Goal: Task Accomplishment & Management: Complete application form

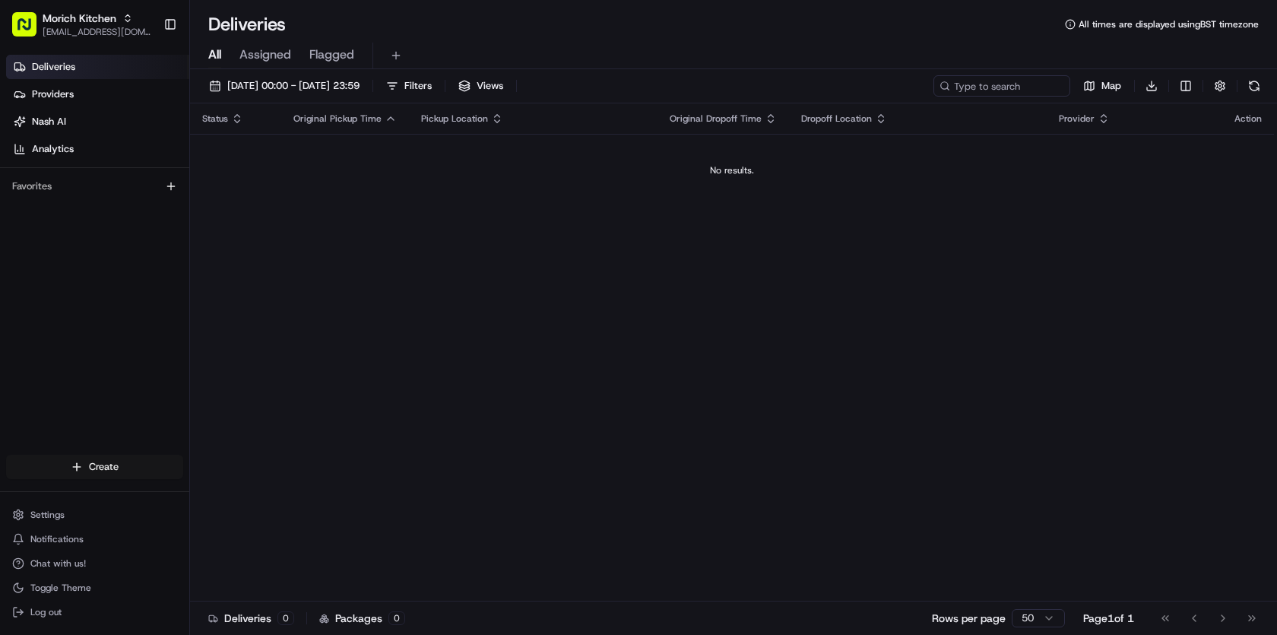
click at [105, 471] on html "Morich Kitchen morichkitchenuk@gmail.com Toggle Sidebar Deliveries Providers Na…" at bounding box center [638, 317] width 1277 height 635
click at [281, 497] on link "Delivery" at bounding box center [275, 494] width 170 height 27
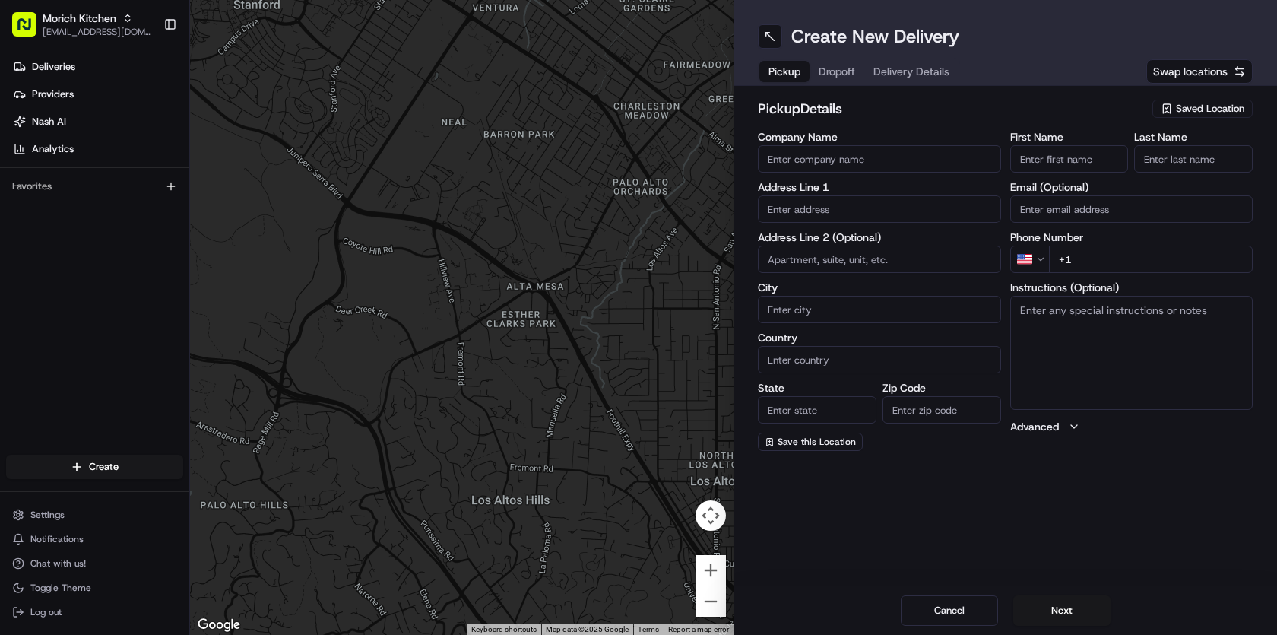
click at [1209, 106] on span "Saved Location" at bounding box center [1210, 109] width 68 height 14
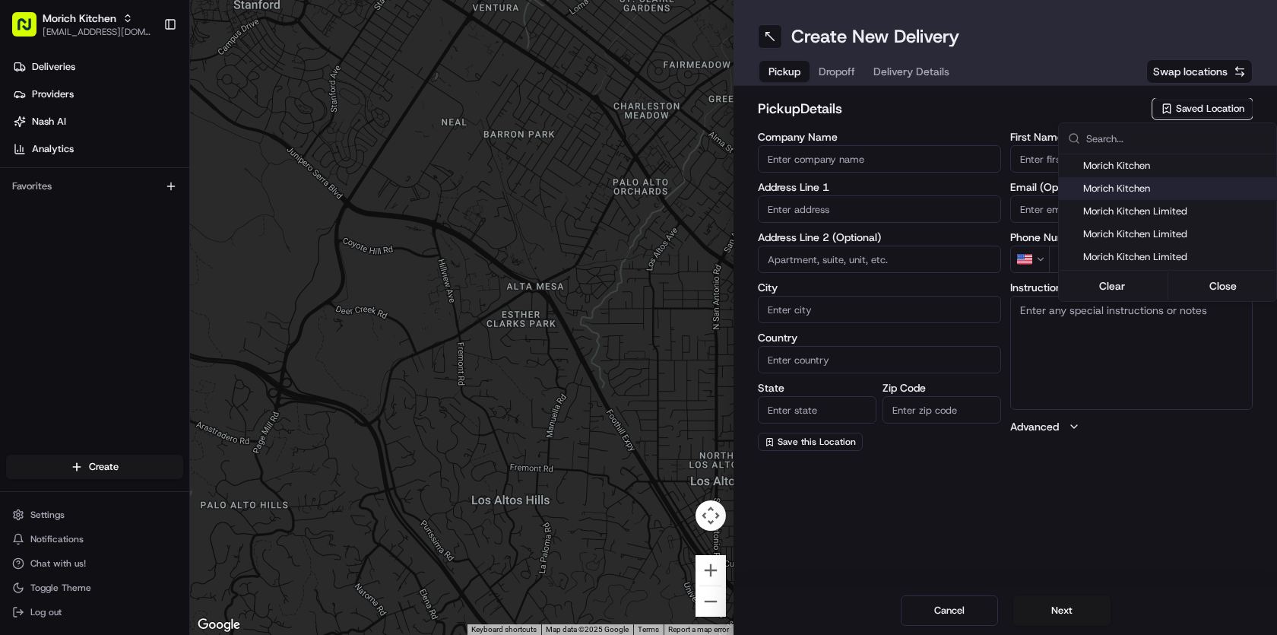
click at [1156, 195] on div "Morich Kitchen" at bounding box center [1167, 188] width 217 height 23
type input "Morich Kitchen"
type input "47 Ferry Rd."
type input "Edinburgh"
type input "GB"
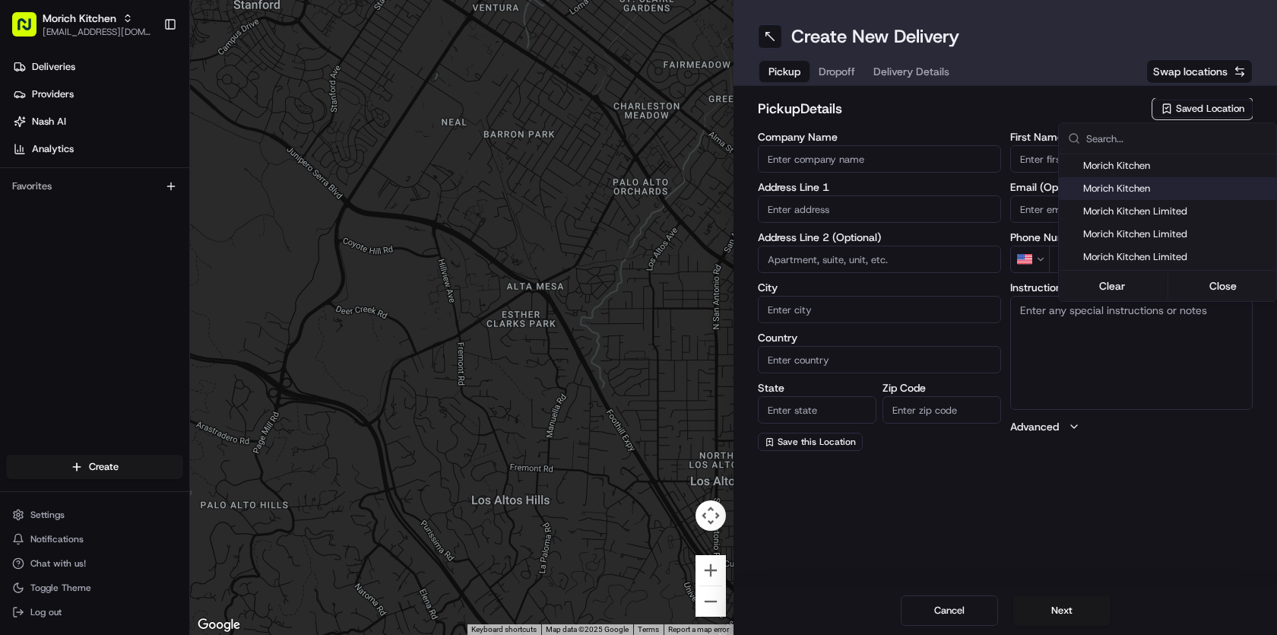
type input "Scotland"
type input "EH6 4AF"
type input "Satarupa"
type input "Sardar"
type input "morichkitchenltd@gmail.com"
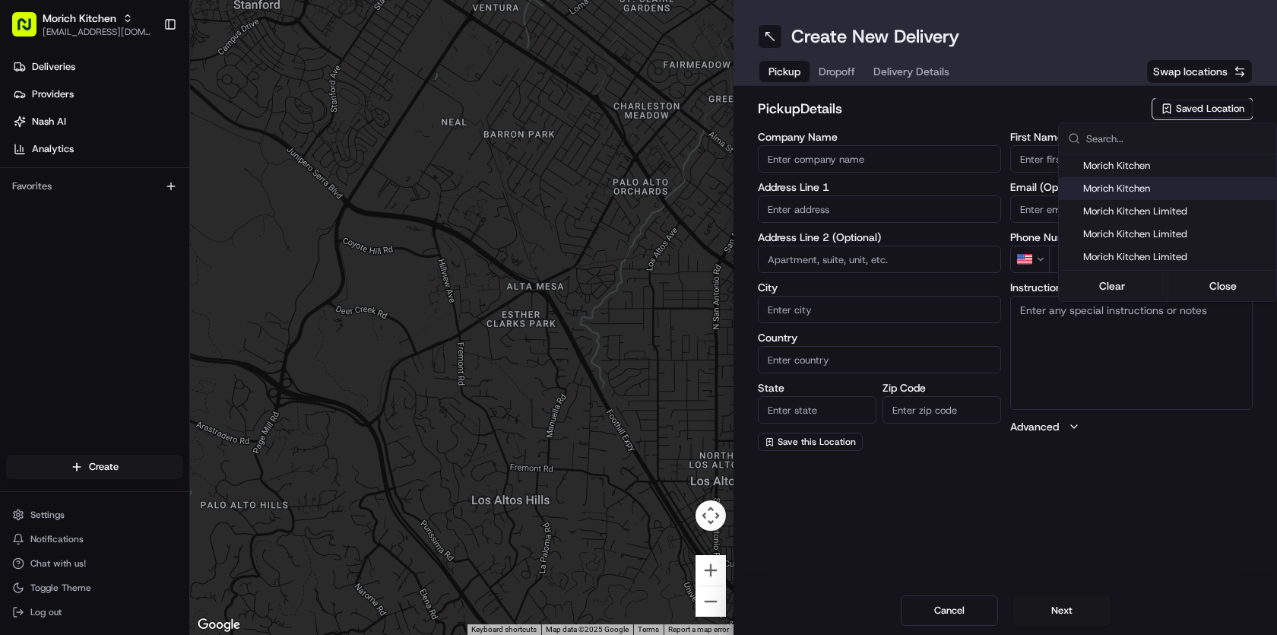
type input "+44 7883 755380"
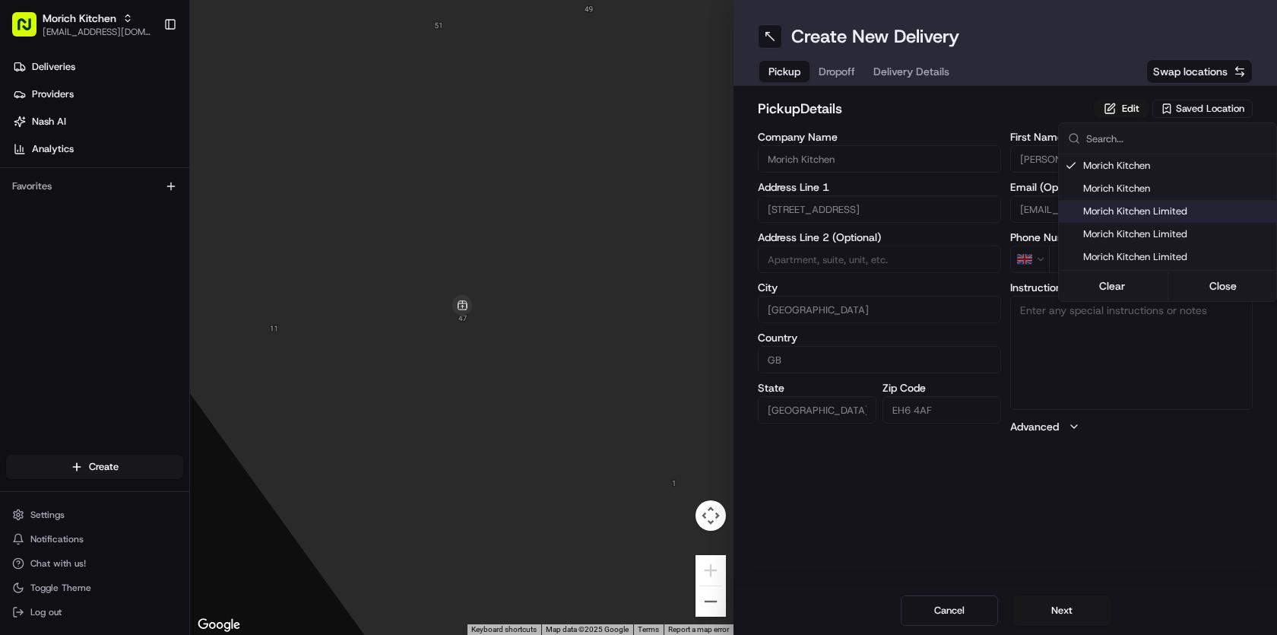
click at [1042, 502] on html "Morich Kitchen morichkitchenuk@gmail.com Toggle Sidebar Deliveries Providers Na…" at bounding box center [638, 317] width 1277 height 635
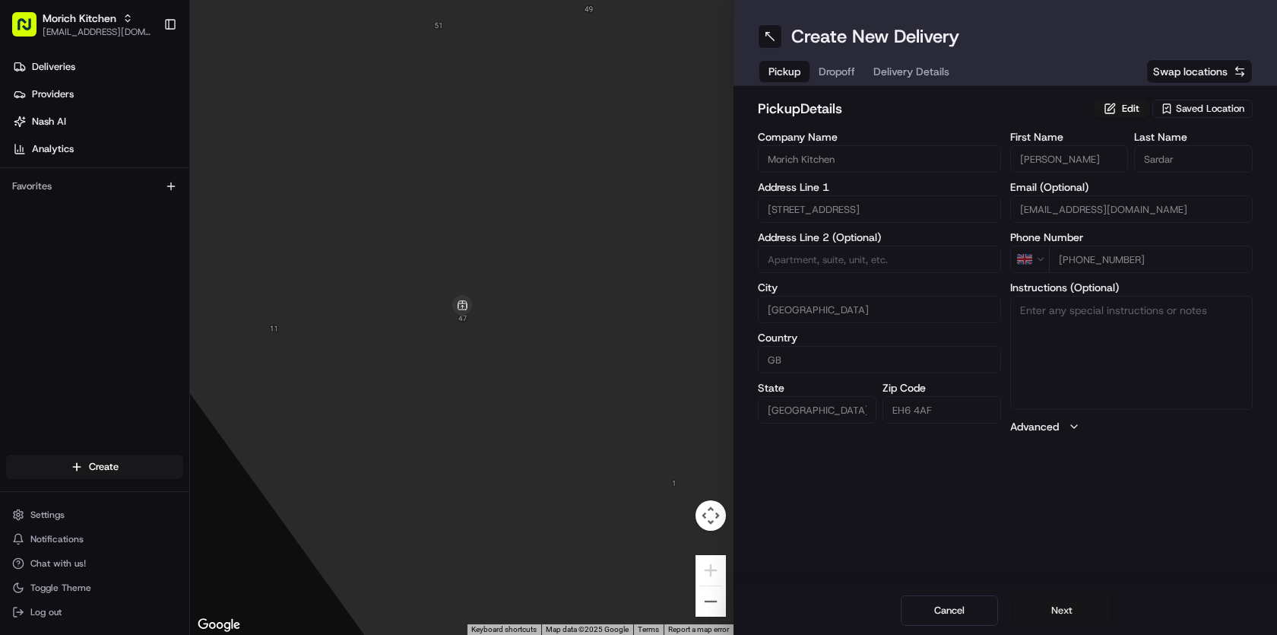
click at [1060, 610] on button "Next" at bounding box center [1061, 610] width 97 height 30
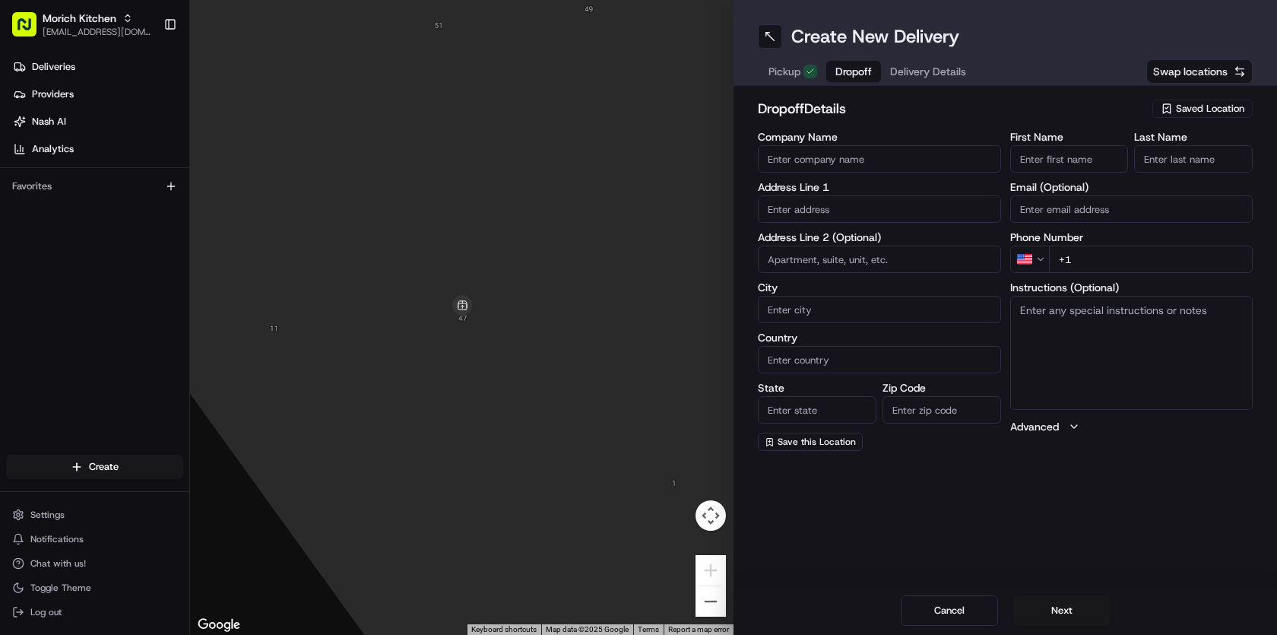
click at [1041, 157] on input "First Name" at bounding box center [1069, 158] width 119 height 27
type input "Avik"
click at [1175, 156] on input "Last Name" at bounding box center [1193, 158] width 119 height 27
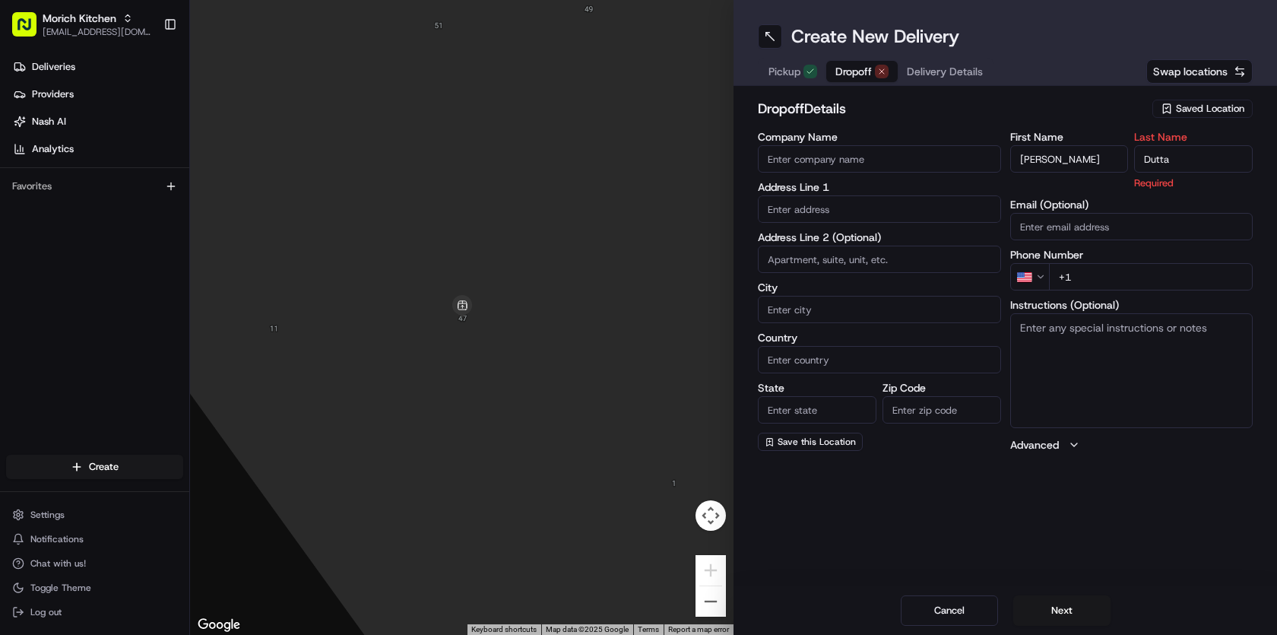
type input "Dutta"
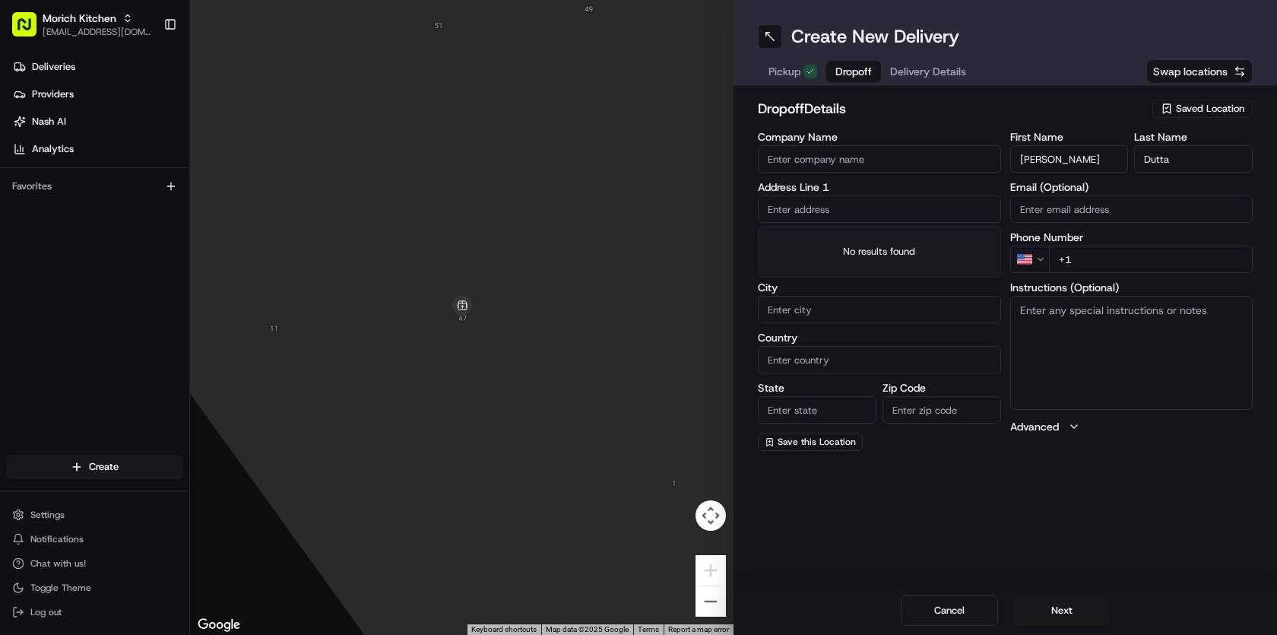
click at [872, 214] on input "text" at bounding box center [879, 208] width 243 height 27
type input "2"
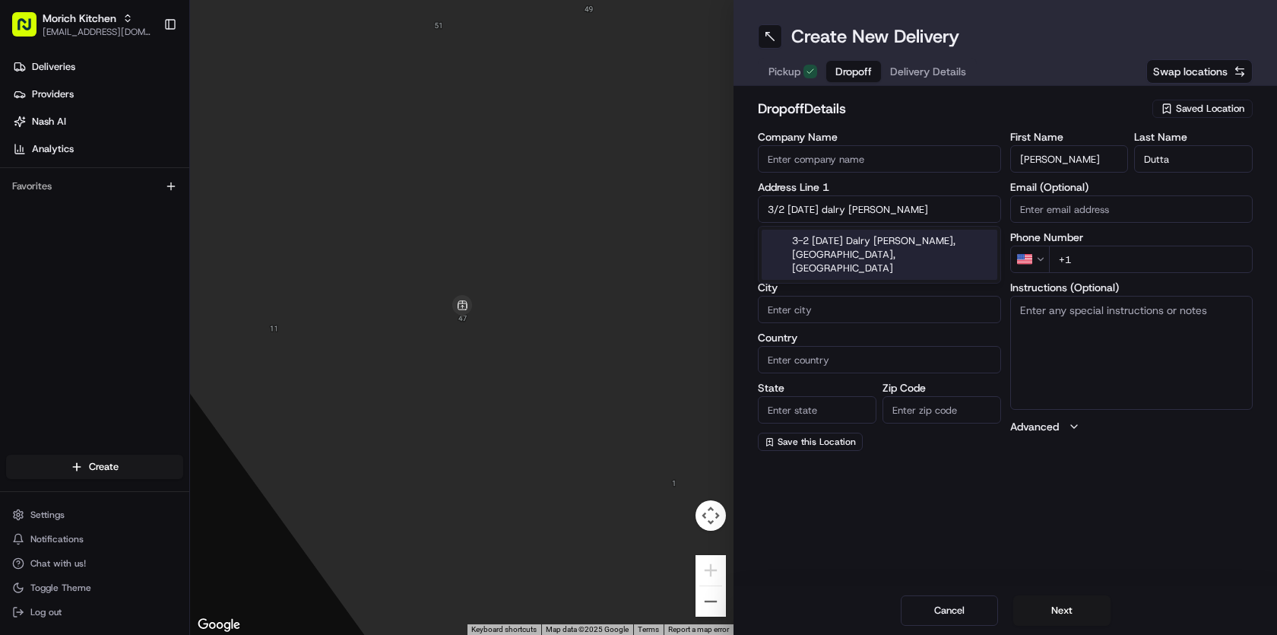
click at [904, 237] on div "3-2 Easter Dalry Rigg, Edinburgh, UK" at bounding box center [880, 255] width 236 height 50
type input "[STREET_ADDRESS][DATE][PERSON_NAME]"
type input "Edinburgh"
type input "United Kingdom"
type input "Scotland"
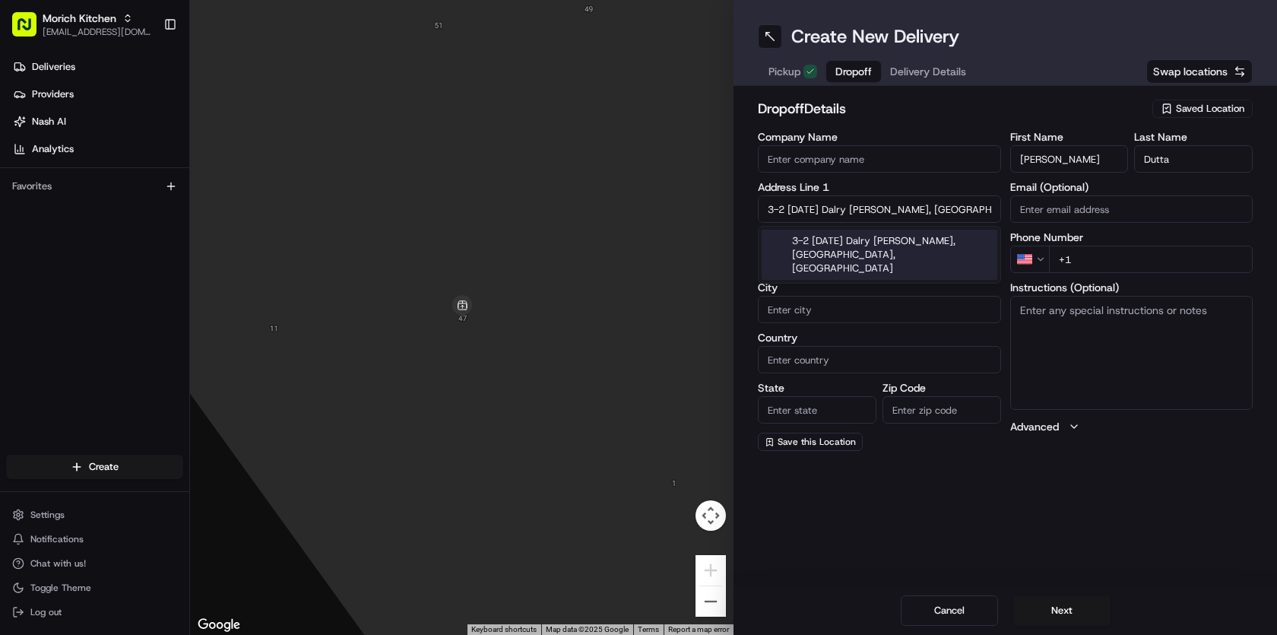
type input "EH11 2TG"
type input "3-2 Easter Dalry Rigg"
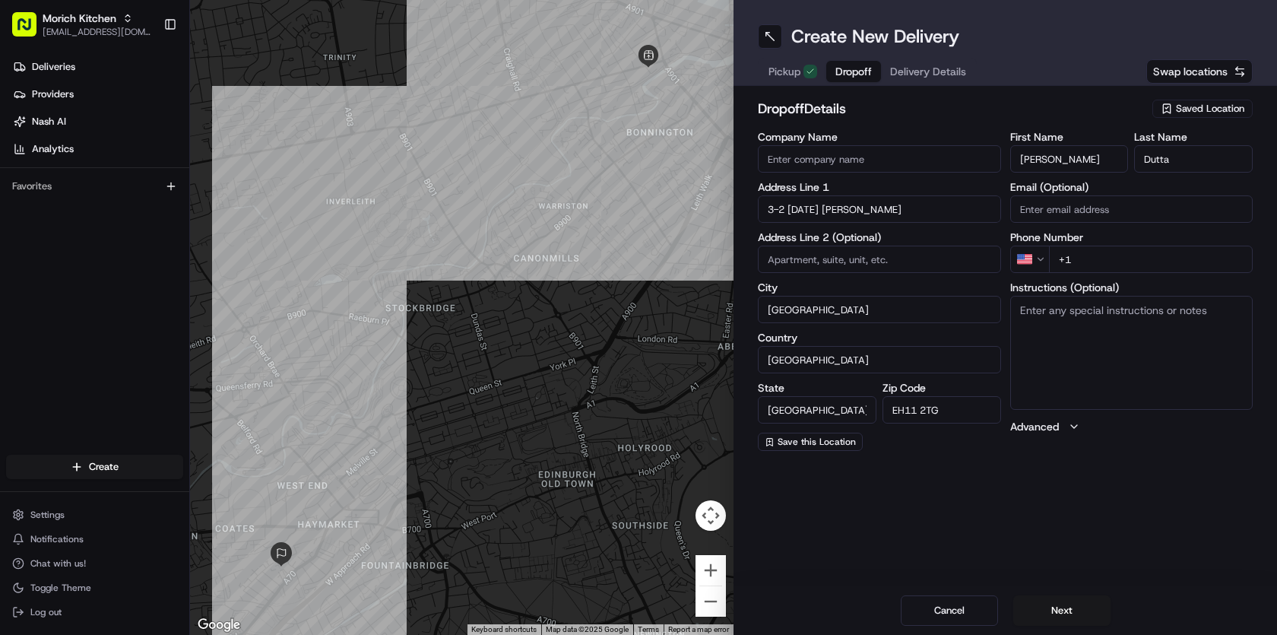
click at [1040, 261] on html "Morich Kitchen morichkitchenuk@gmail.com Toggle Sidebar Deliveries Providers Na…" at bounding box center [638, 317] width 1277 height 635
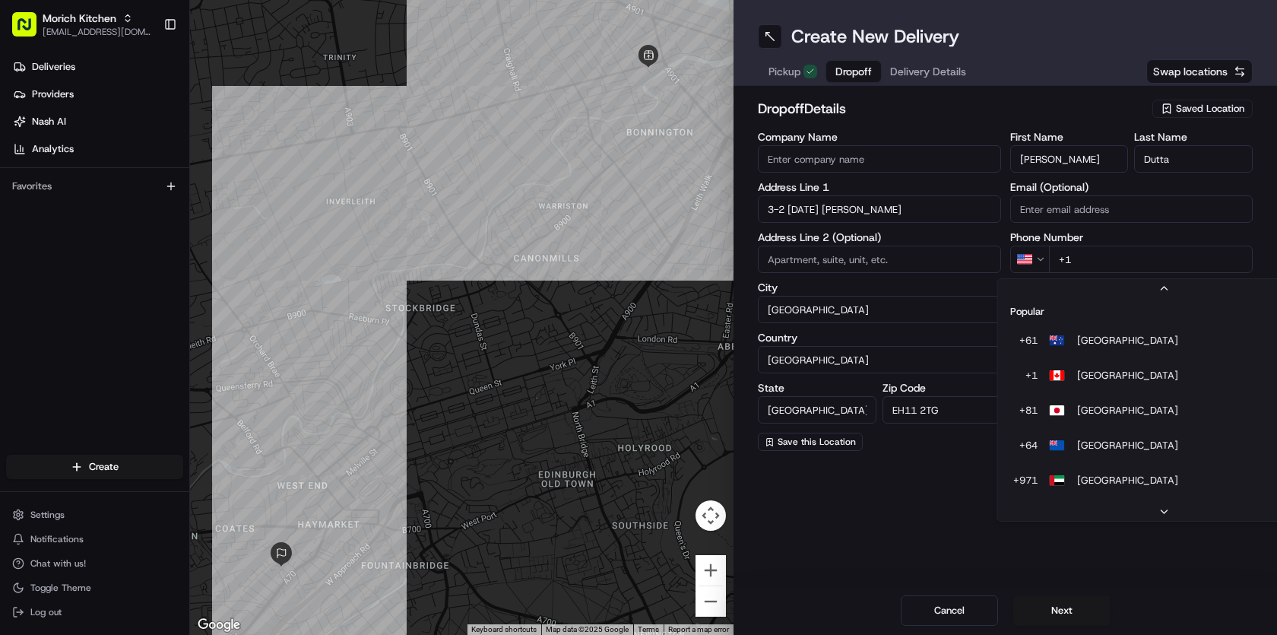
scroll to position [65, 0]
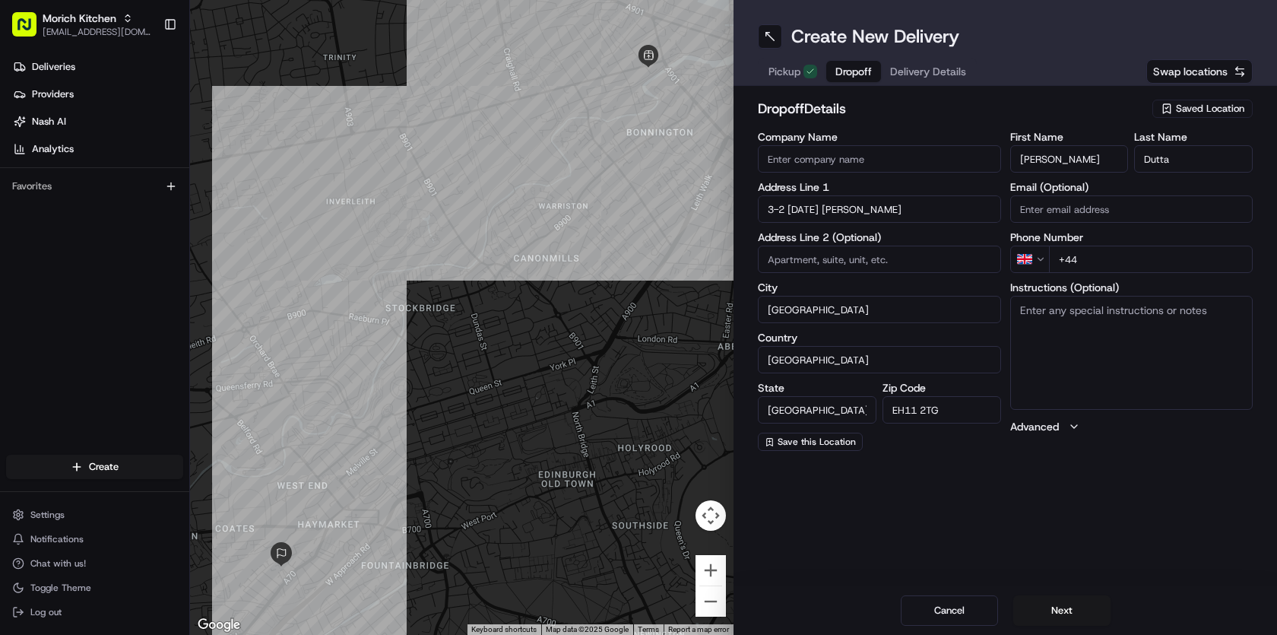
click at [1115, 270] on input "+44" at bounding box center [1151, 259] width 204 height 27
type input "+44 7784 970149"
click at [953, 516] on div "Create New Delivery Pickup Dropoff Delivery Details Swap locations dropoff Deta…" at bounding box center [1006, 317] width 544 height 635
click at [1062, 606] on button "Next" at bounding box center [1061, 610] width 97 height 30
click at [855, 74] on span "Dropoff" at bounding box center [853, 71] width 36 height 15
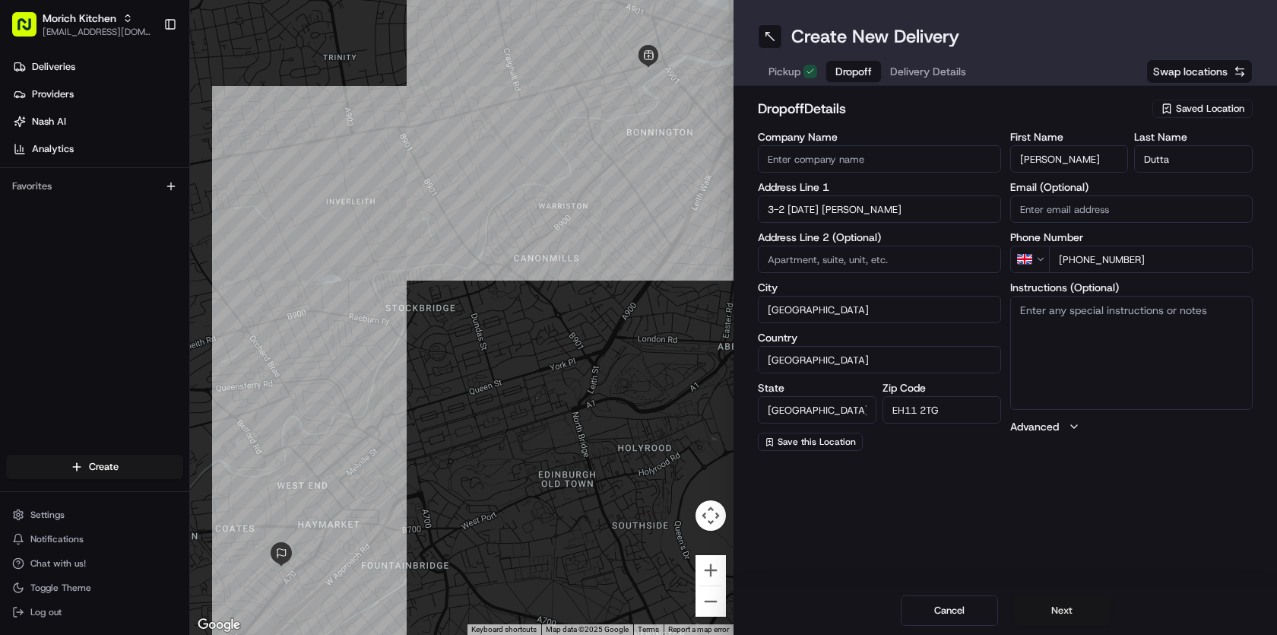
click at [1064, 609] on button "Next" at bounding box center [1061, 610] width 97 height 30
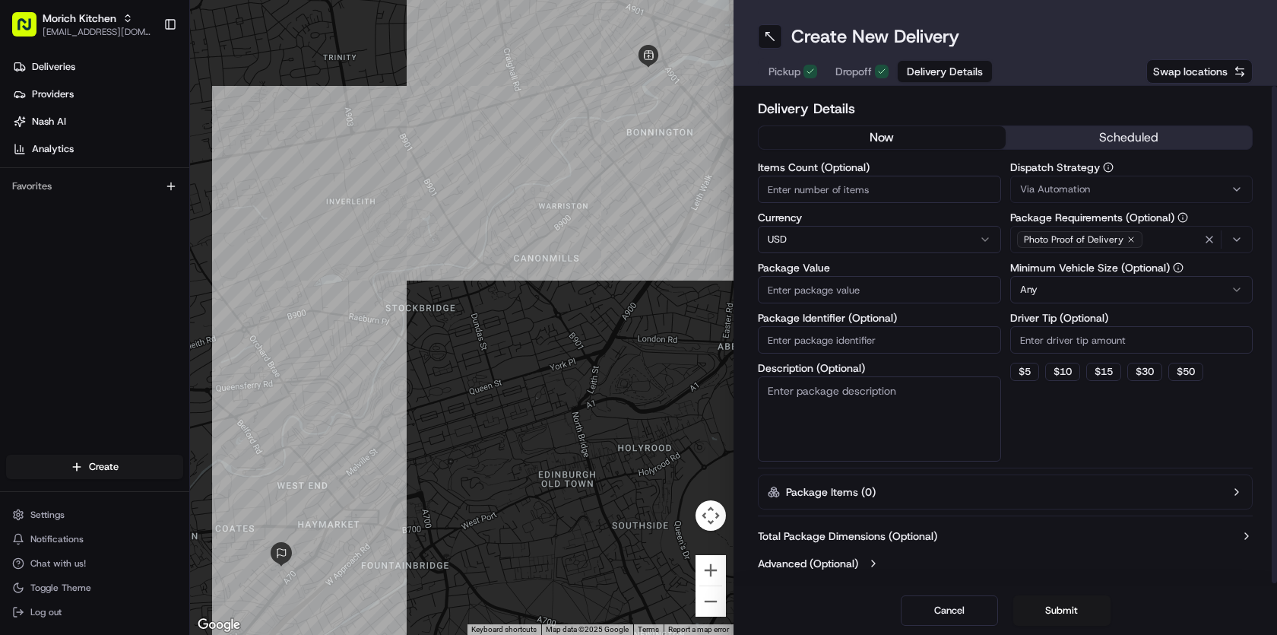
click at [808, 294] on input "Package Value" at bounding box center [879, 289] width 243 height 27
type input "120"
click at [827, 238] on html "Morich Kitchen morichkitchenuk@gmail.com Toggle Sidebar Deliveries Providers Na…" at bounding box center [638, 317] width 1277 height 635
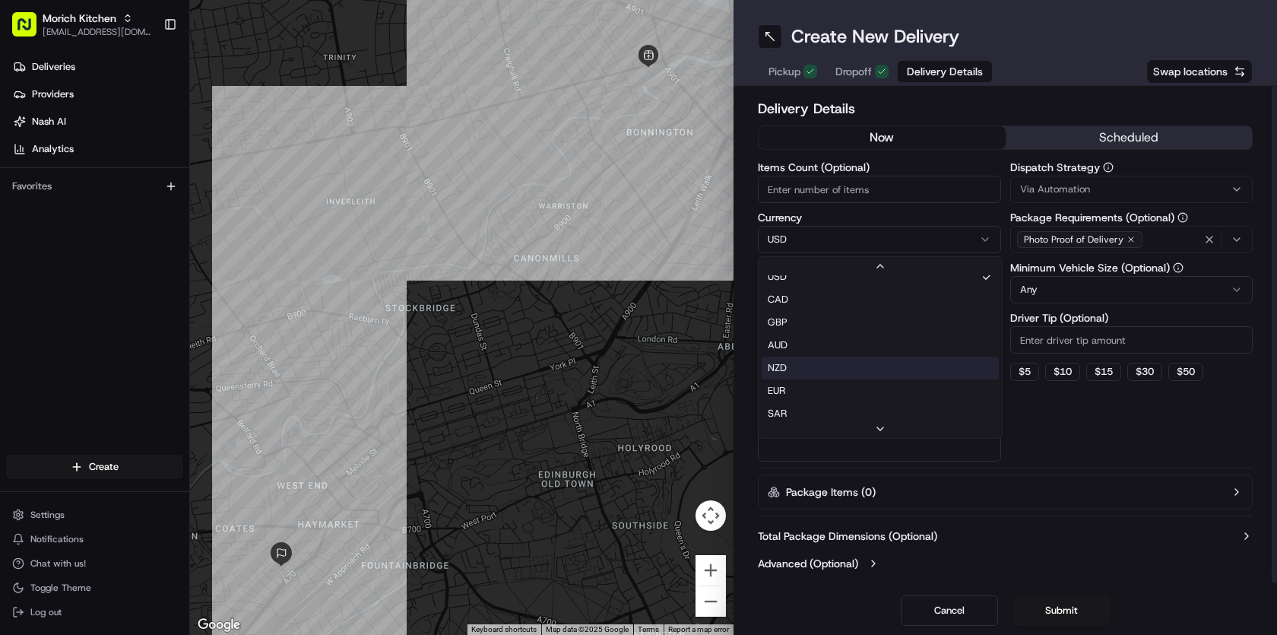
scroll to position [11, 0]
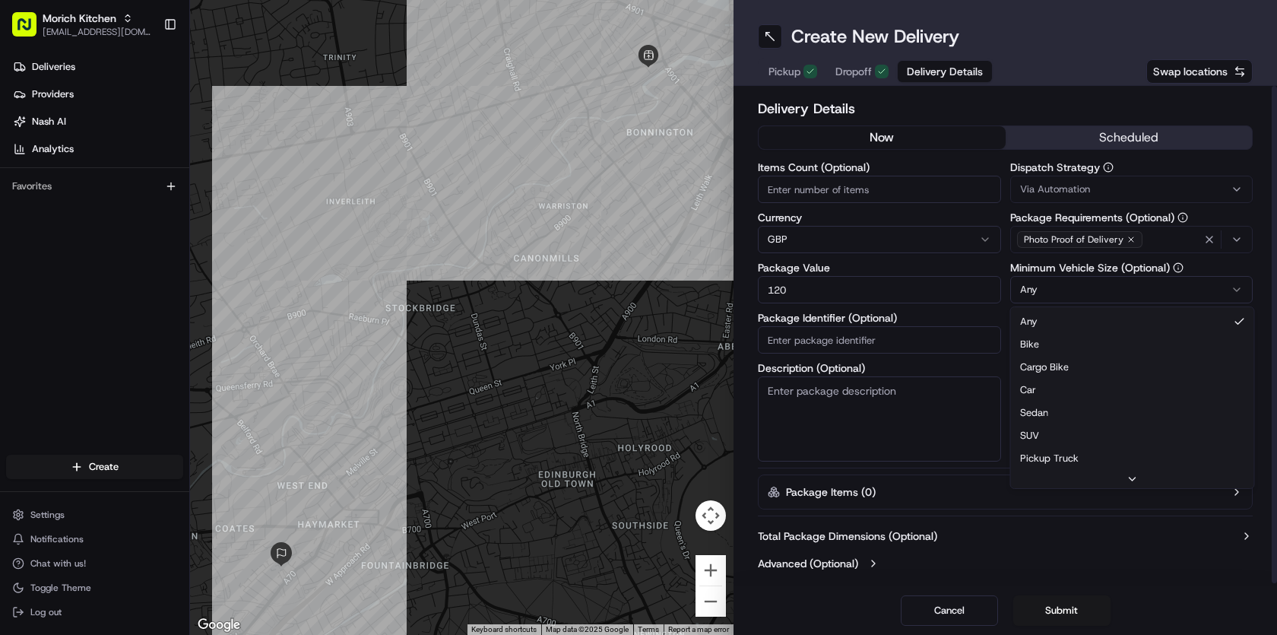
click at [1109, 291] on html "Morich Kitchen morichkitchenuk@gmail.com Toggle Sidebar Deliveries Providers Na…" at bounding box center [638, 317] width 1277 height 635
click at [1129, 184] on div "Via Automation" at bounding box center [1132, 189] width 236 height 14
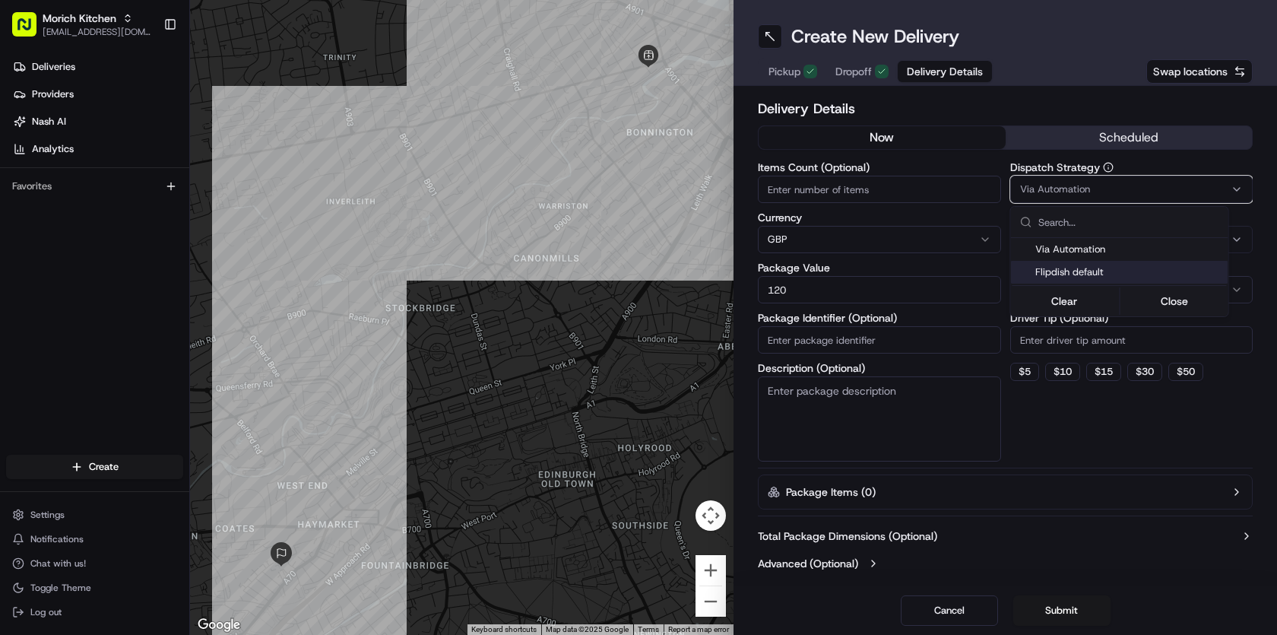
click at [1117, 269] on span "Flipdish default" at bounding box center [1128, 272] width 187 height 14
click at [1115, 452] on html "Morich Kitchen morichkitchenuk@gmail.com Toggle Sidebar Deliveries Providers Na…" at bounding box center [638, 317] width 1277 height 635
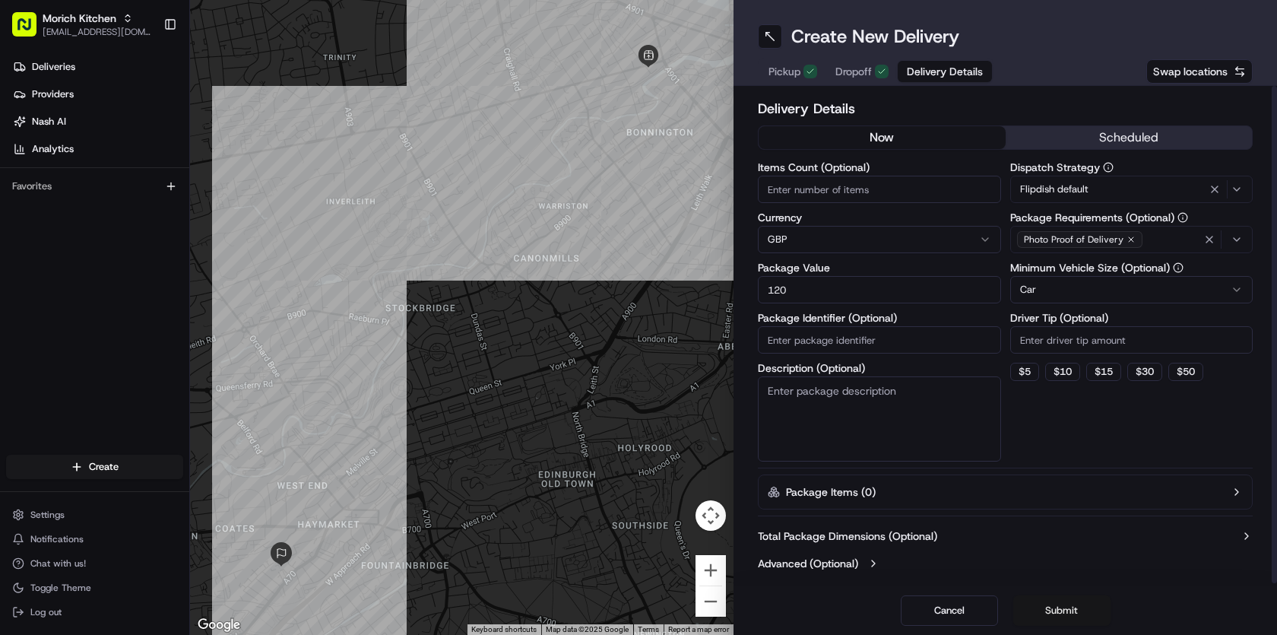
click at [1069, 613] on button "Submit" at bounding box center [1061, 610] width 97 height 30
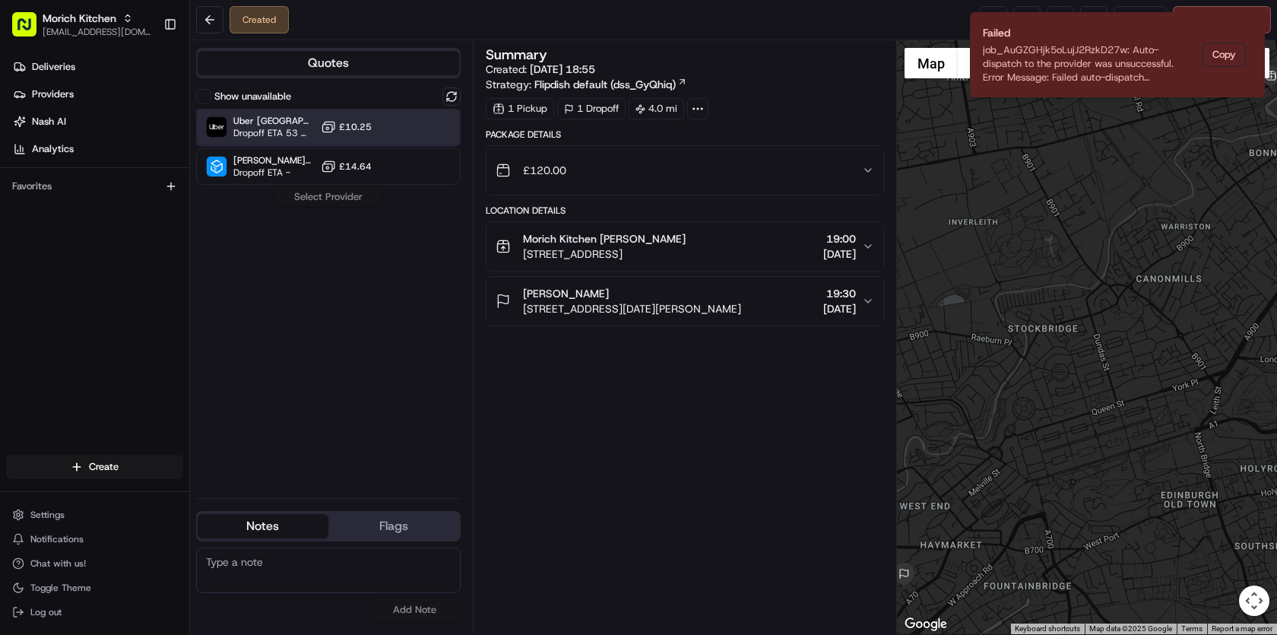
click at [260, 126] on span "Uber [GEOGRAPHIC_DATA]" at bounding box center [273, 121] width 81 height 12
click at [80, 68] on link "Deliveries" at bounding box center [97, 67] width 183 height 24
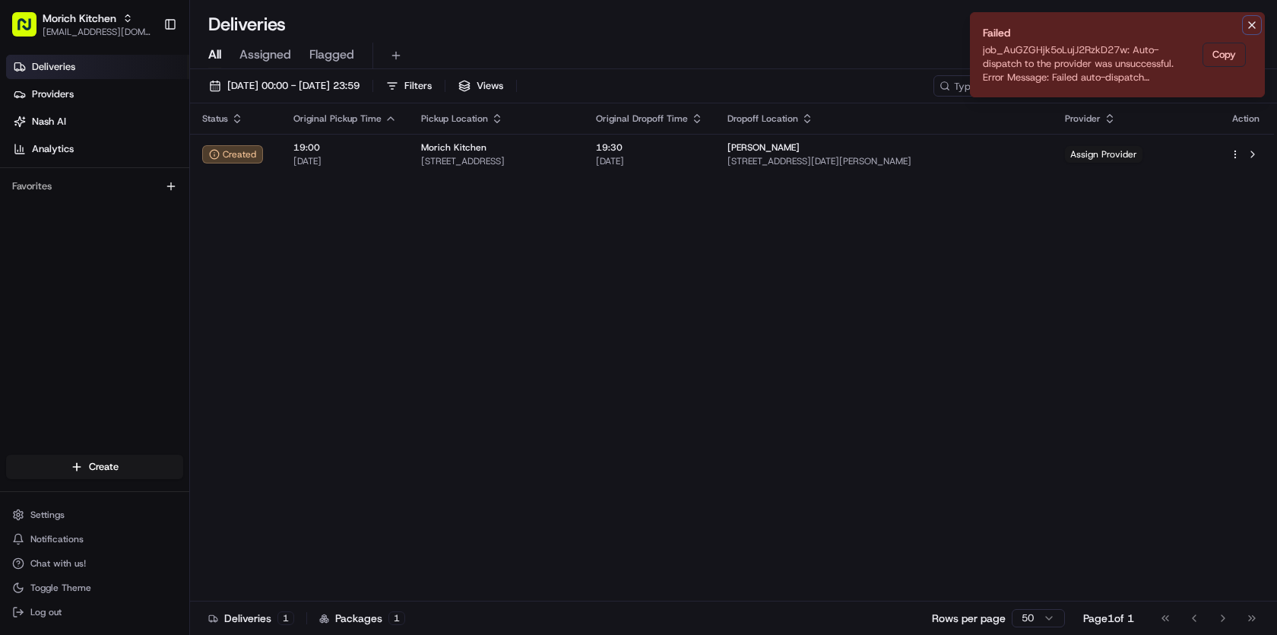
click at [1253, 25] on icon "Notifications (F8)" at bounding box center [1252, 25] width 12 height 12
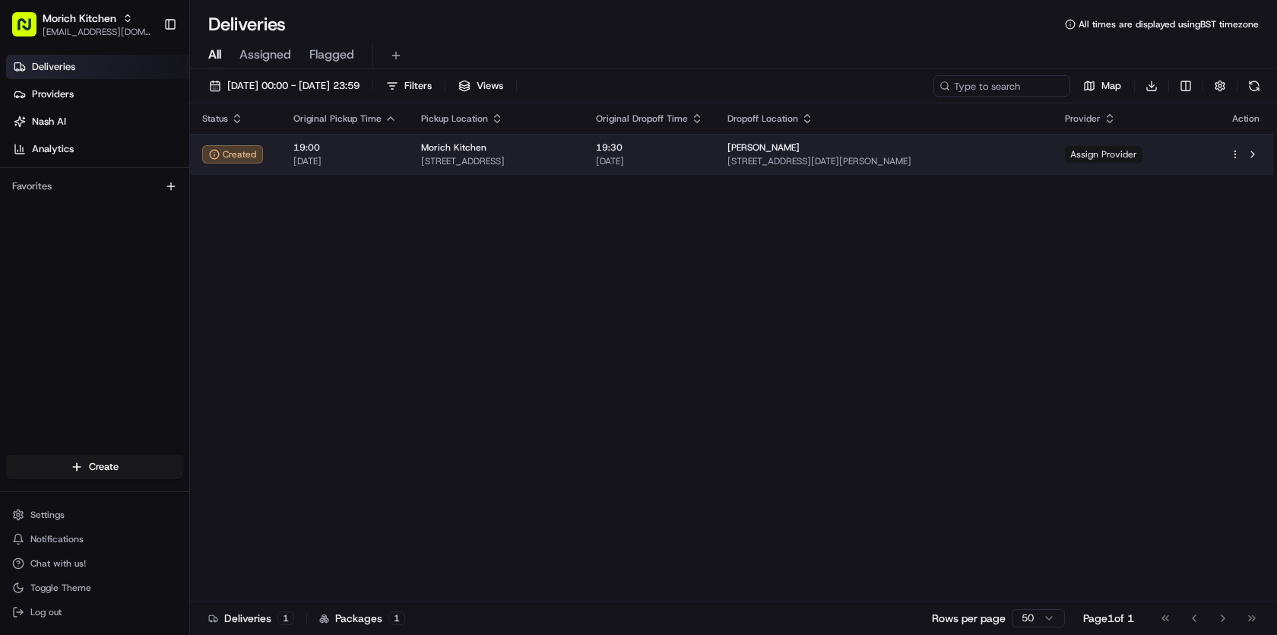
click at [1143, 159] on span "Assign Provider" at bounding box center [1104, 154] width 78 height 17
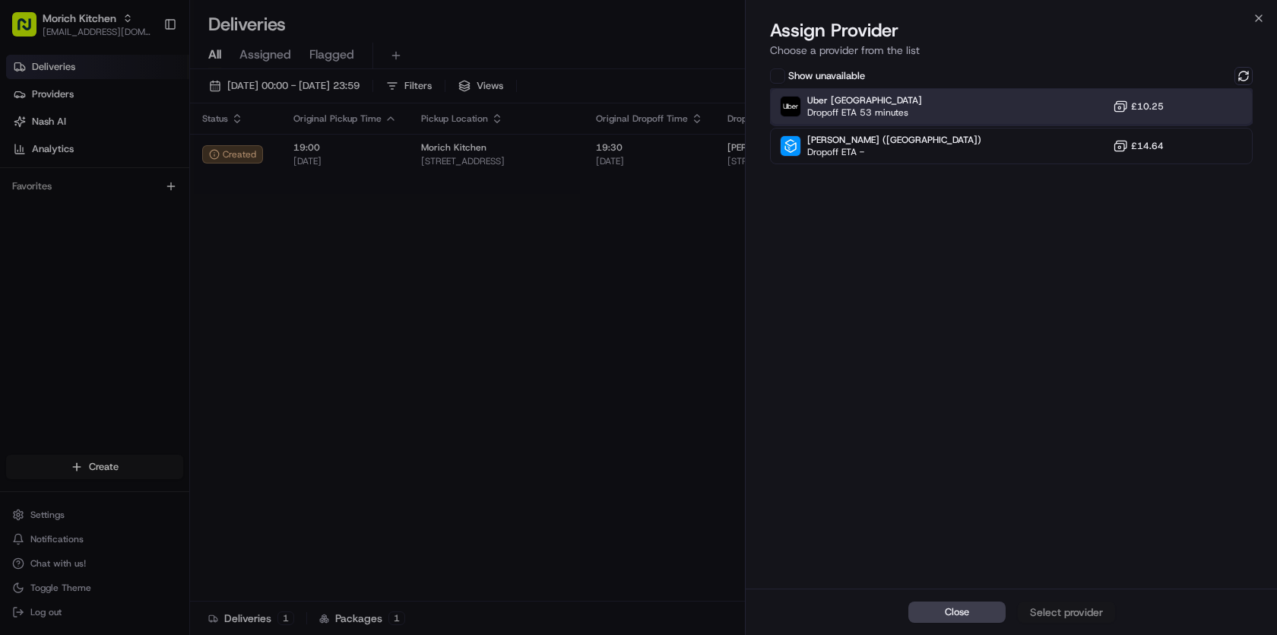
click at [946, 105] on div "Uber UK Dropoff ETA 53 minutes £10.25" at bounding box center [1011, 106] width 483 height 36
click at [1069, 612] on div "Assign Provider" at bounding box center [1066, 611] width 74 height 15
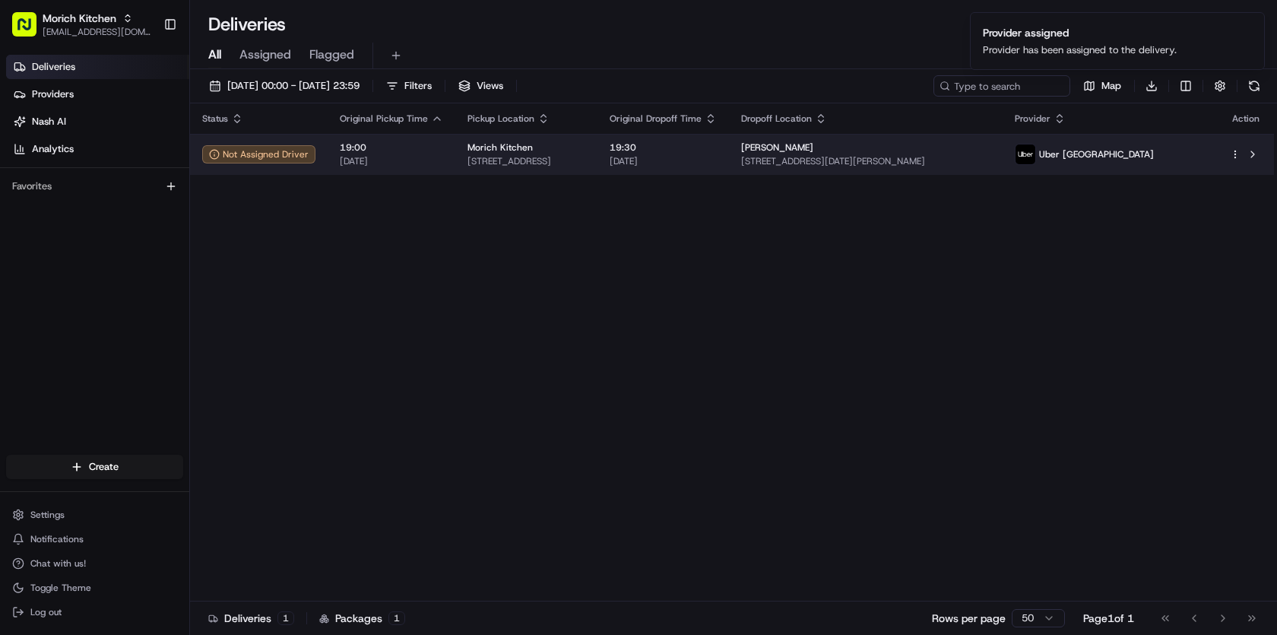
click at [565, 151] on div "Morich Kitchen" at bounding box center [527, 147] width 118 height 12
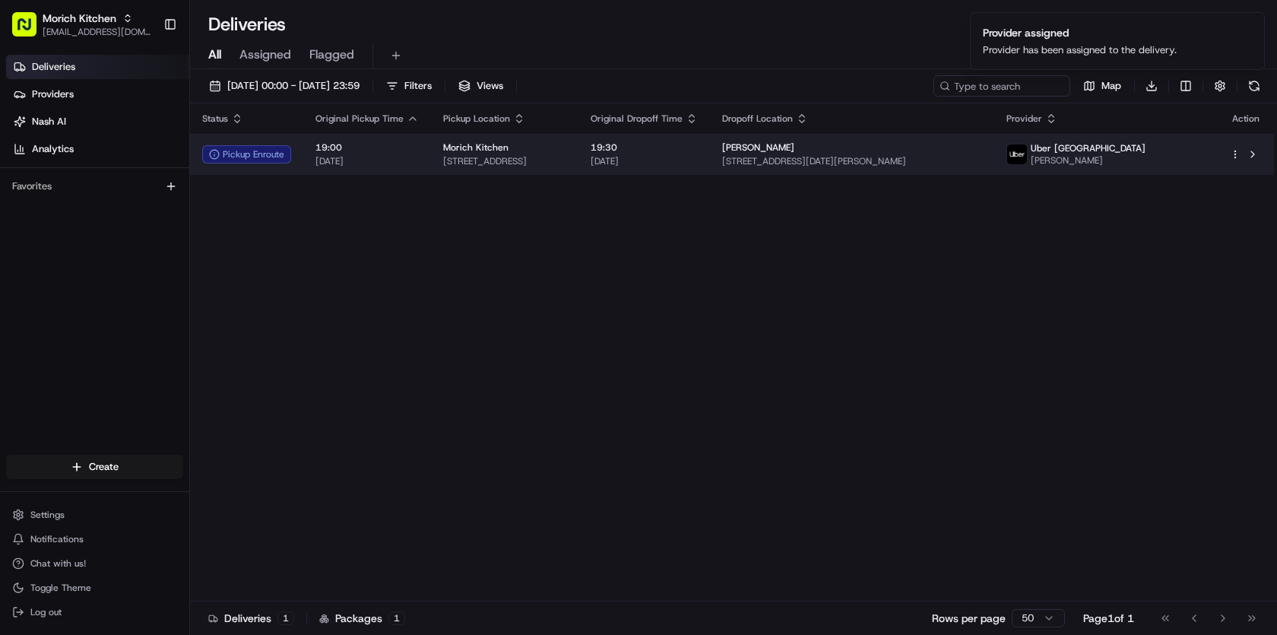
click at [566, 157] on span "[STREET_ADDRESS]" at bounding box center [504, 161] width 123 height 12
click at [1147, 155] on span "[PERSON_NAME]" at bounding box center [1089, 160] width 115 height 12
click at [701, 163] on span "[DATE]" at bounding box center [647, 161] width 107 height 12
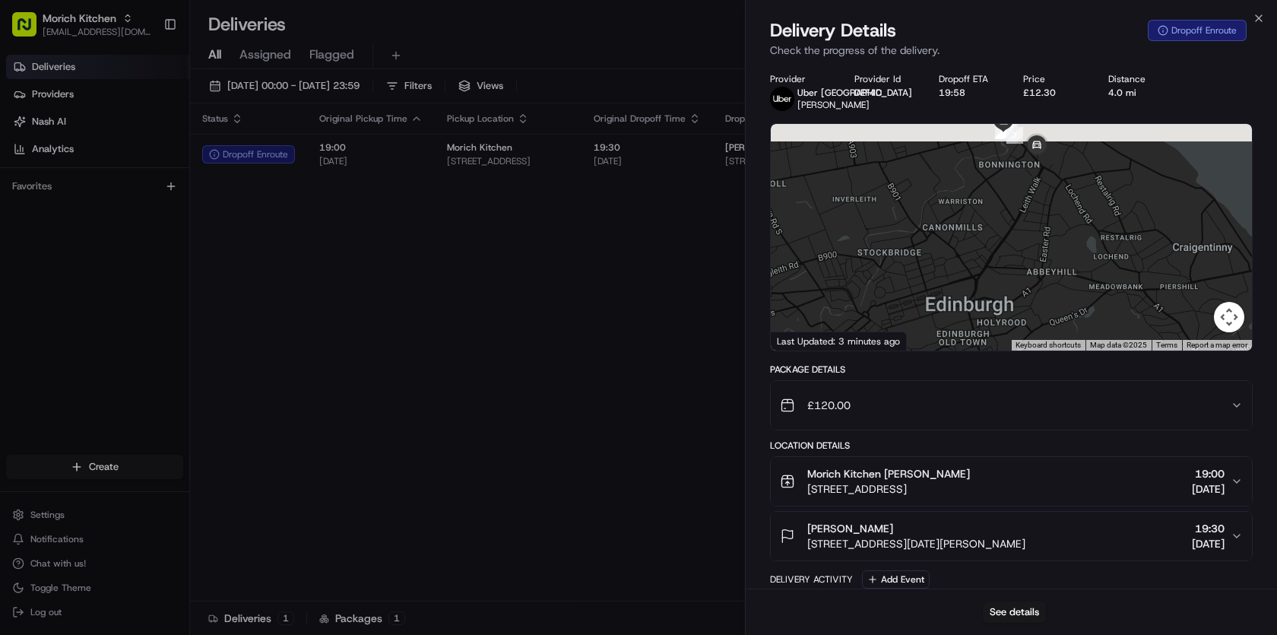
drag, startPoint x: 1059, startPoint y: 222, endPoint x: 1035, endPoint y: 387, distance: 166.7
click at [1035, 387] on div "Provider Uber UK ABDUL M. Provider Id DEF4D Dropoff ETA 19:58 Price £12.30 Dist…" at bounding box center [1011, 501] width 483 height 856
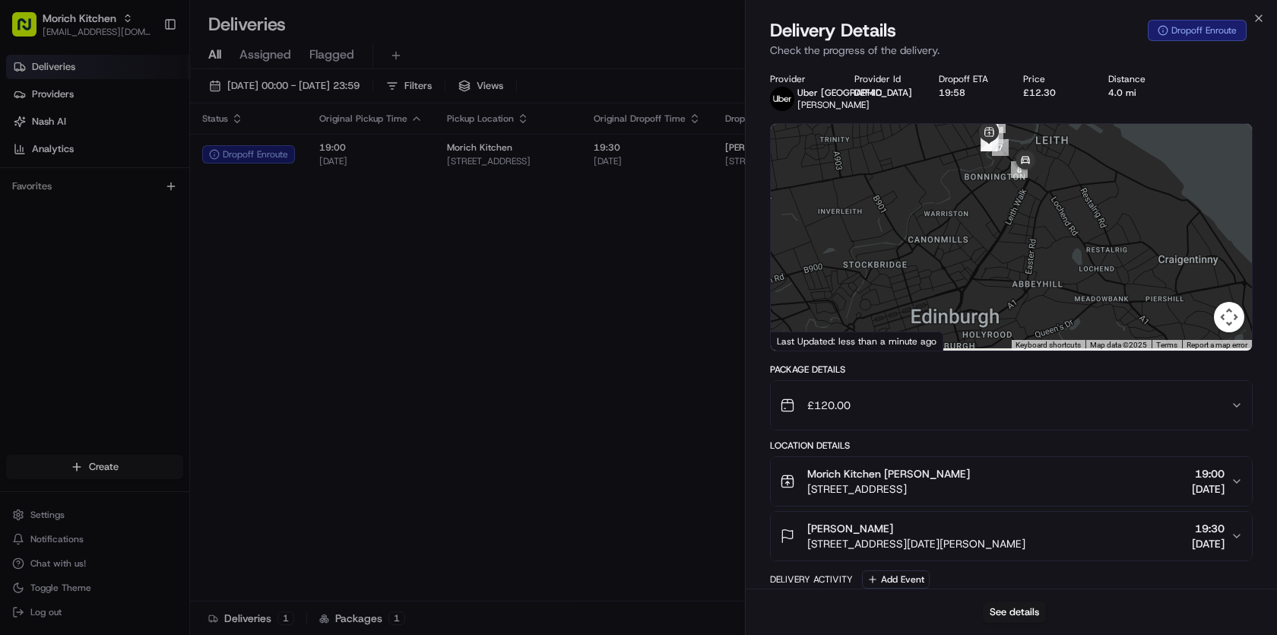
drag, startPoint x: 968, startPoint y: 323, endPoint x: 968, endPoint y: 223, distance: 100.3
click at [968, 223] on div at bounding box center [1011, 237] width 481 height 227
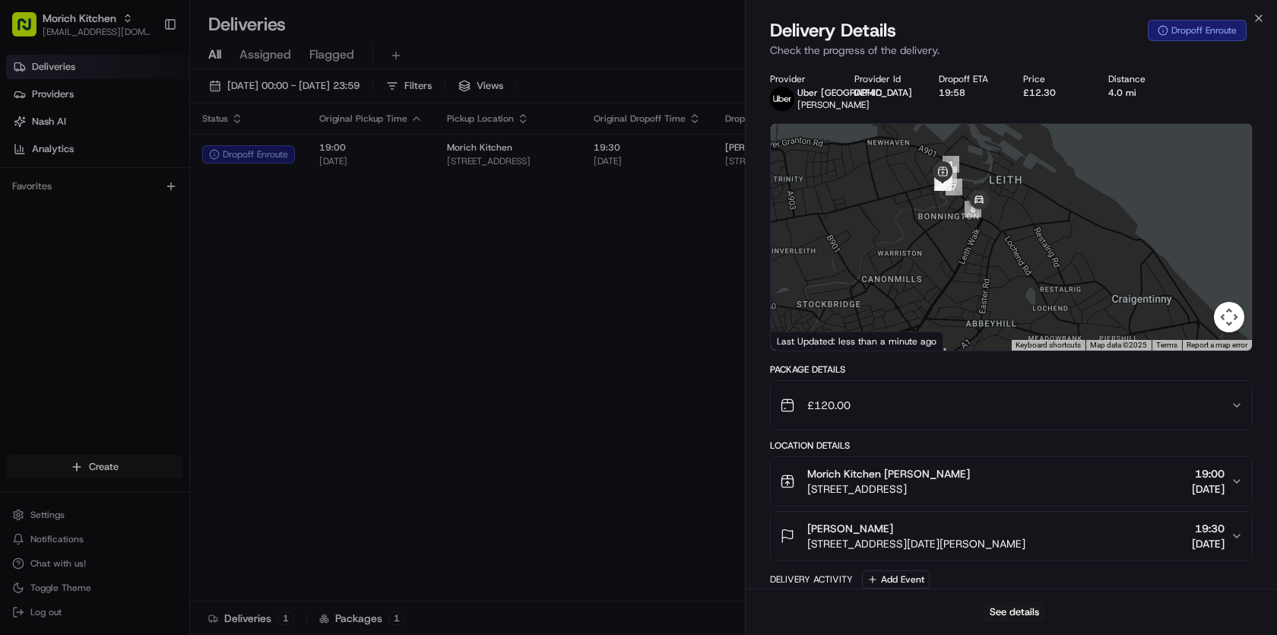
drag, startPoint x: 1047, startPoint y: 149, endPoint x: 961, endPoint y: 262, distance: 141.6
click at [964, 216] on img at bounding box center [979, 200] width 30 height 30
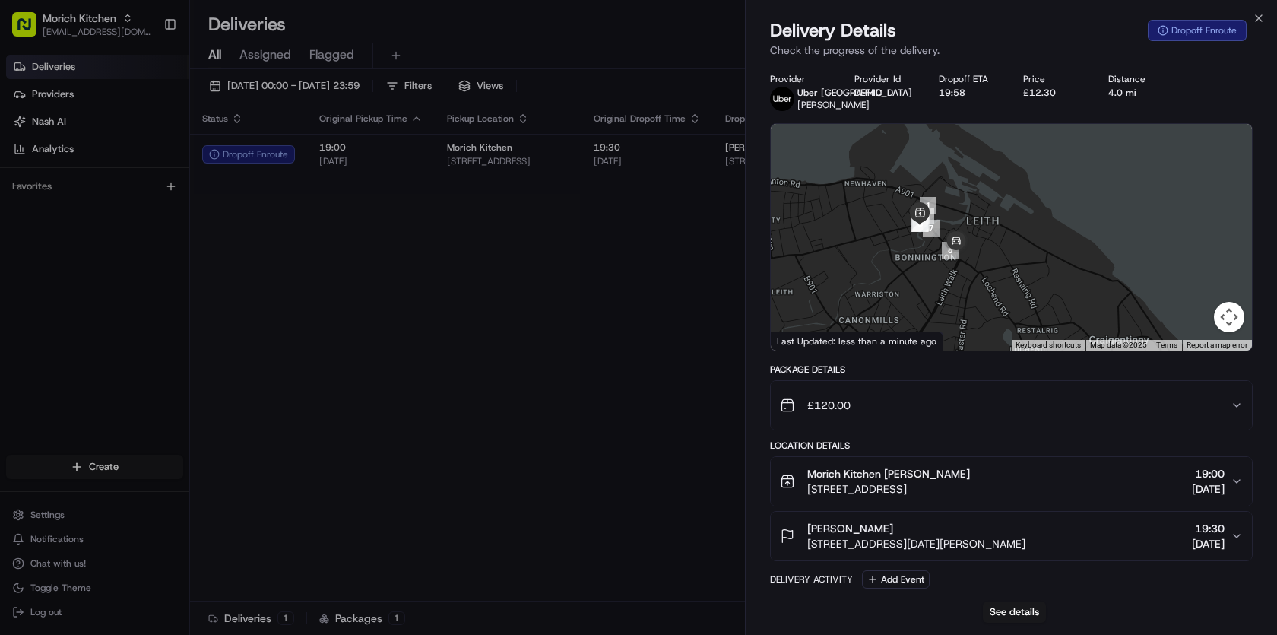
drag, startPoint x: 918, startPoint y: 244, endPoint x: 944, endPoint y: 233, distance: 28.0
click at [944, 233] on div at bounding box center [1011, 237] width 481 height 227
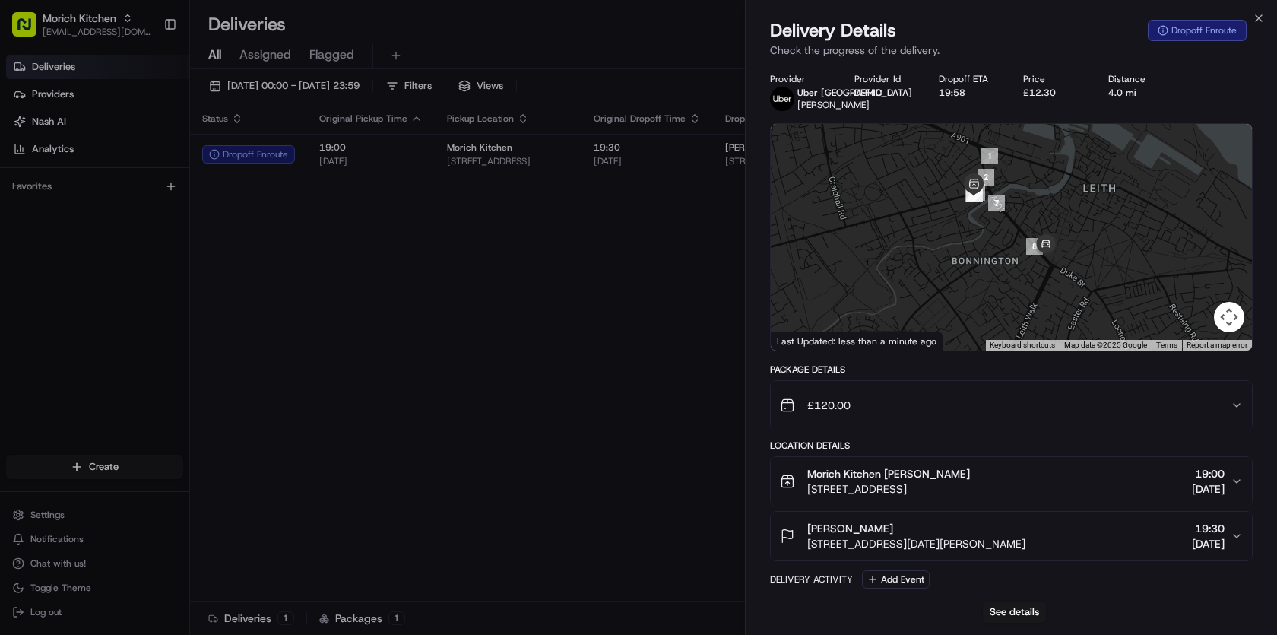
click at [944, 233] on div at bounding box center [1011, 237] width 481 height 227
drag, startPoint x: 987, startPoint y: 237, endPoint x: 953, endPoint y: 255, distance: 37.7
click at [956, 253] on div at bounding box center [1011, 237] width 481 height 227
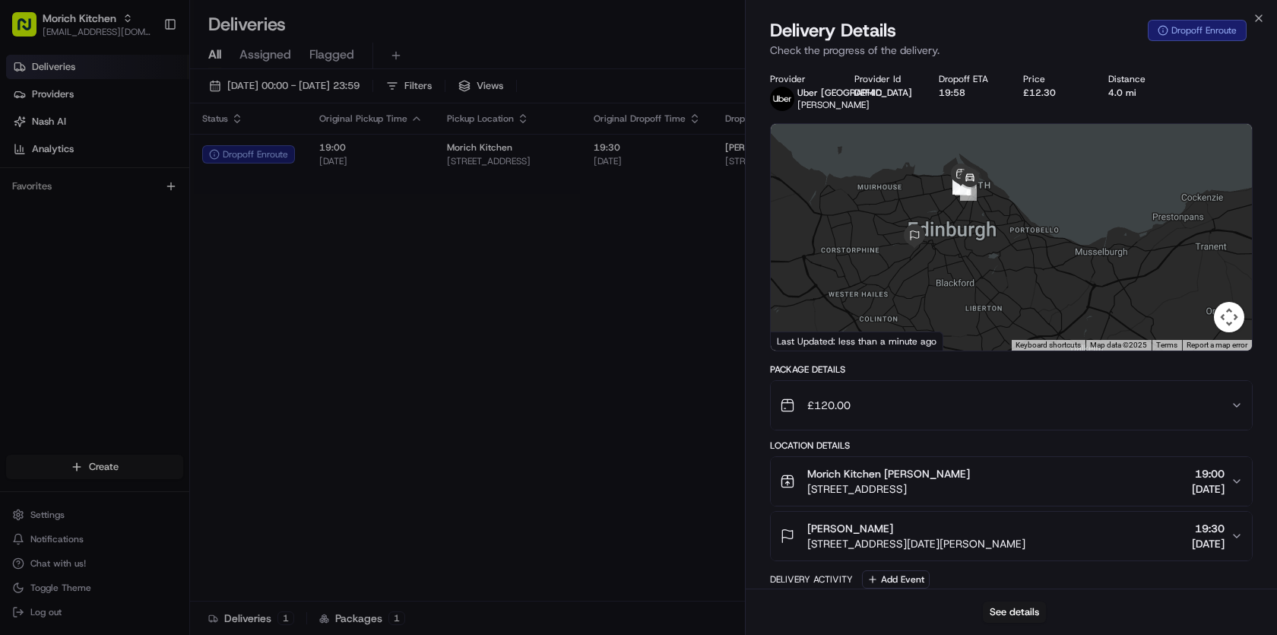
drag, startPoint x: 933, startPoint y: 300, endPoint x: 944, endPoint y: 242, distance: 58.9
click at [944, 242] on div at bounding box center [1011, 237] width 481 height 227
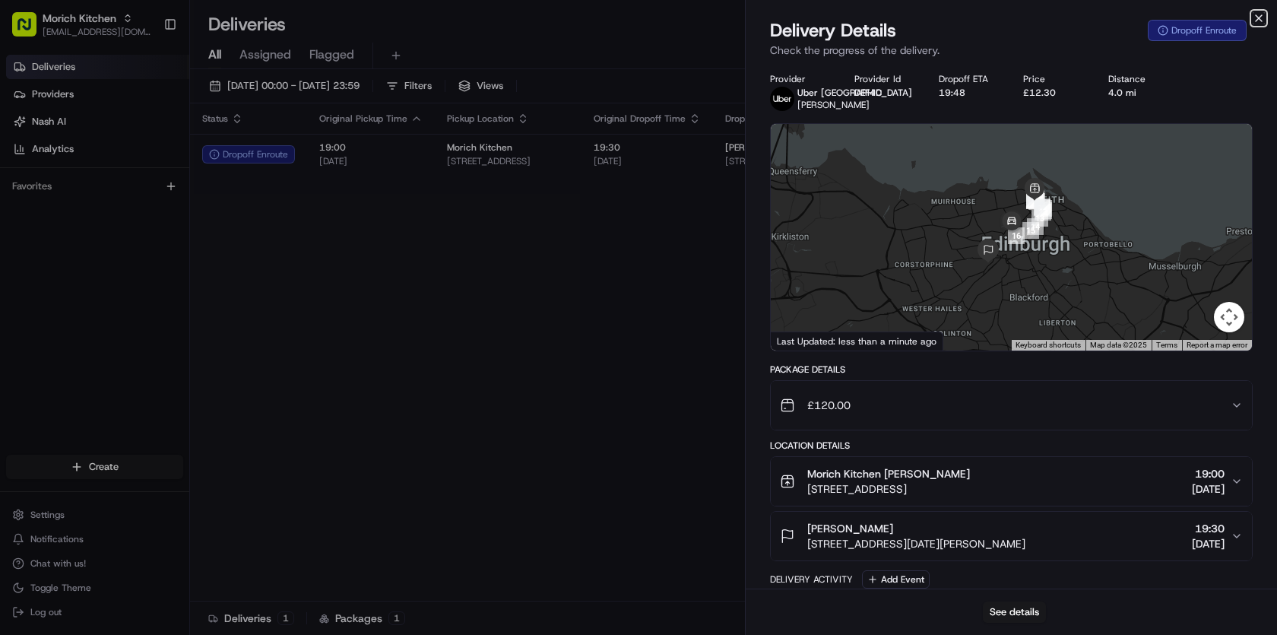
click at [1261, 19] on icon "button" at bounding box center [1259, 18] width 12 height 12
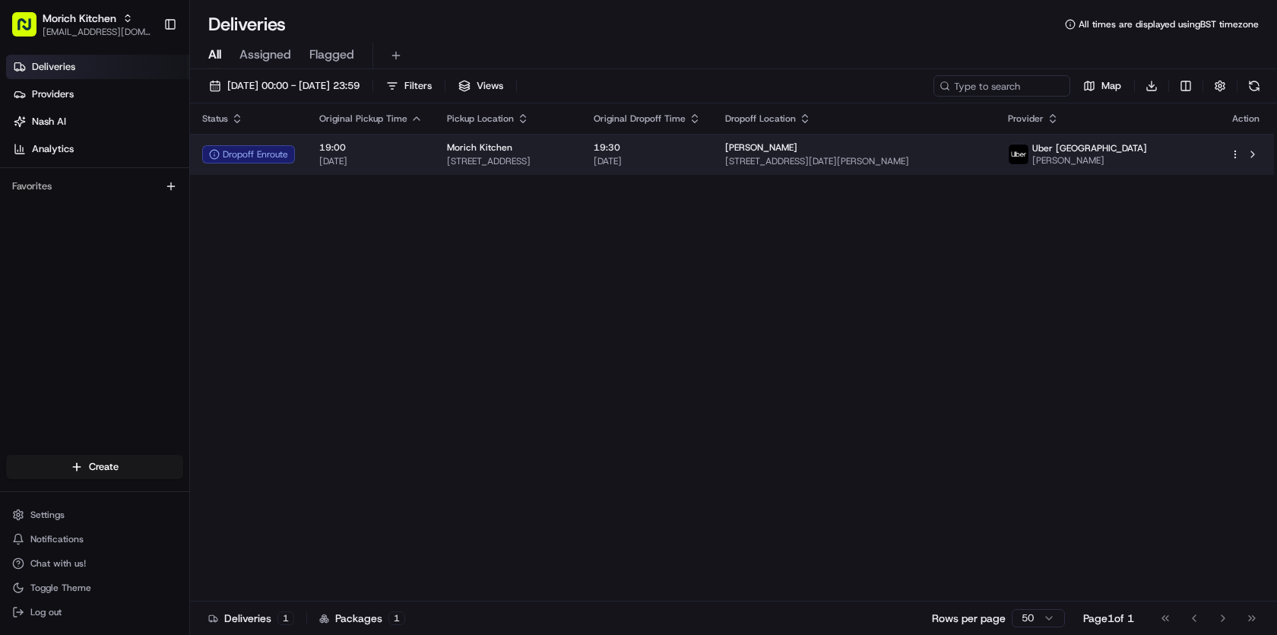
click at [905, 144] on div "[PERSON_NAME]" at bounding box center [854, 147] width 258 height 12
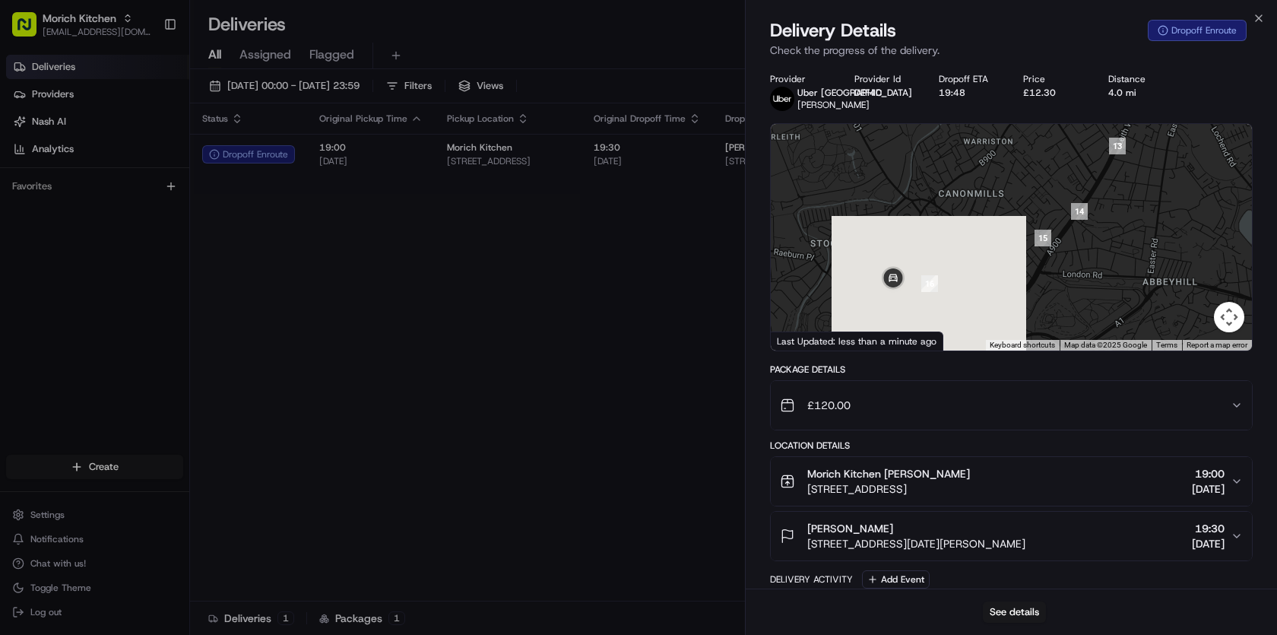
drag, startPoint x: 994, startPoint y: 311, endPoint x: 993, endPoint y: 142, distance: 168.8
click at [993, 141] on div at bounding box center [1011, 237] width 481 height 227
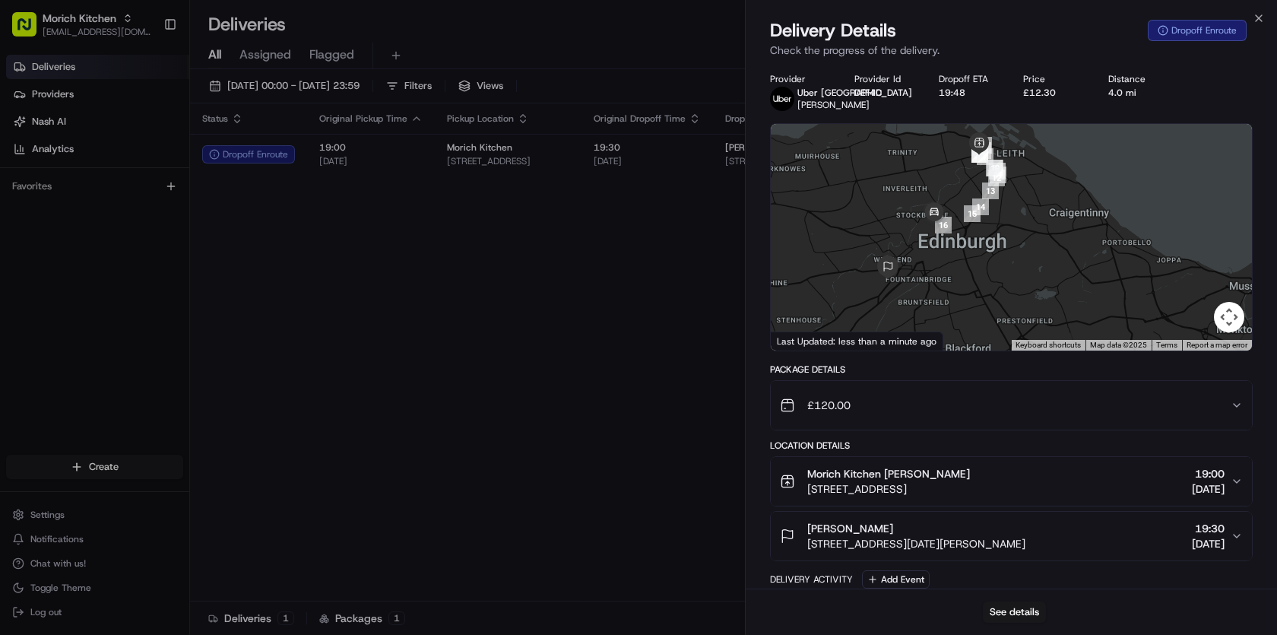
drag, startPoint x: 949, startPoint y: 319, endPoint x: 974, endPoint y: 265, distance: 60.2
click at [974, 265] on div at bounding box center [1011, 237] width 481 height 227
click at [1261, 15] on icon "button" at bounding box center [1259, 18] width 6 height 6
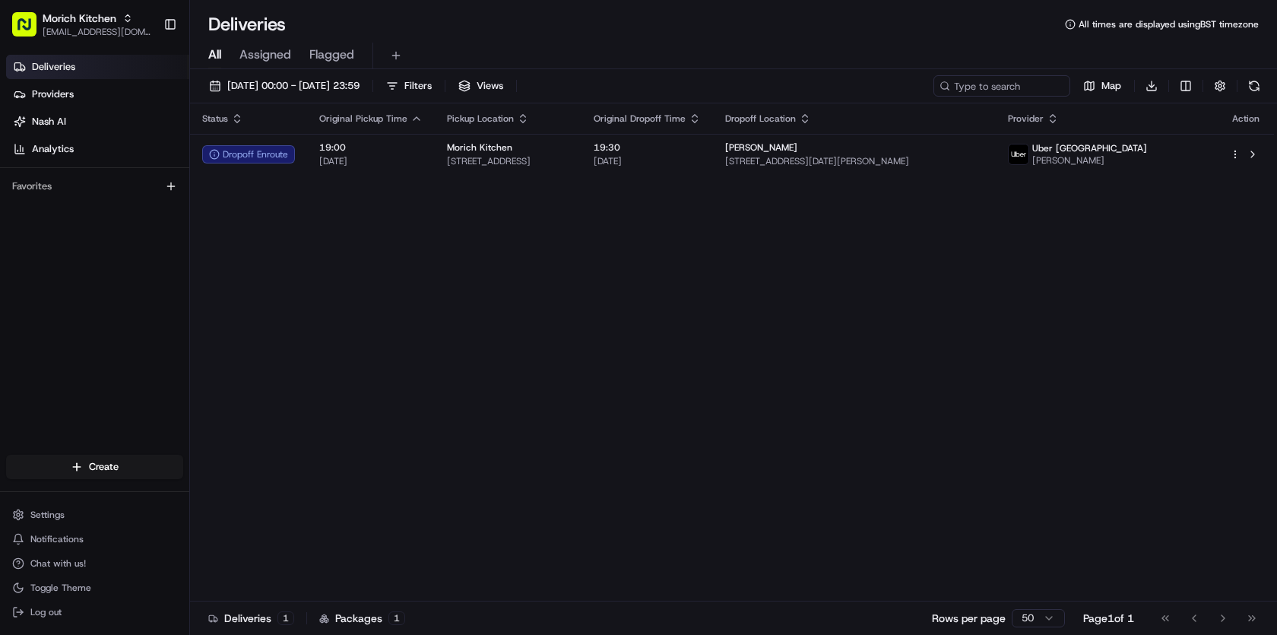
click at [799, 358] on div "Status Original Pickup Time Pickup Location Original Dropoff Time Dropoff Locat…" at bounding box center [732, 352] width 1084 height 498
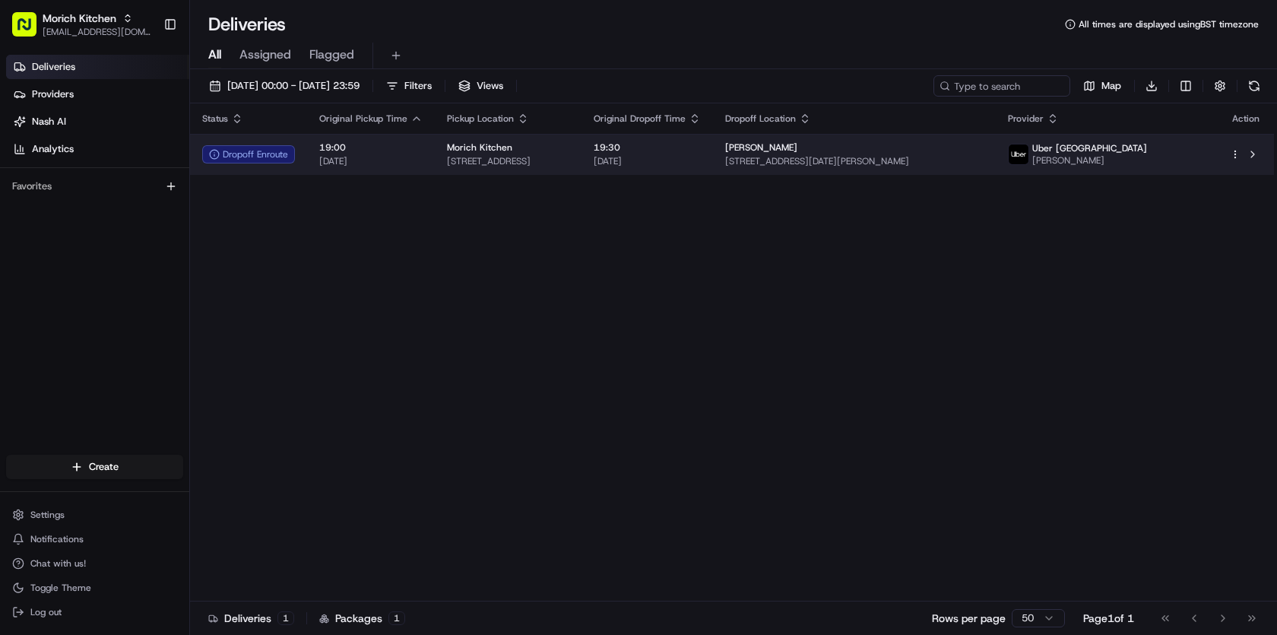
click at [984, 147] on div "[PERSON_NAME]" at bounding box center [854, 147] width 258 height 12
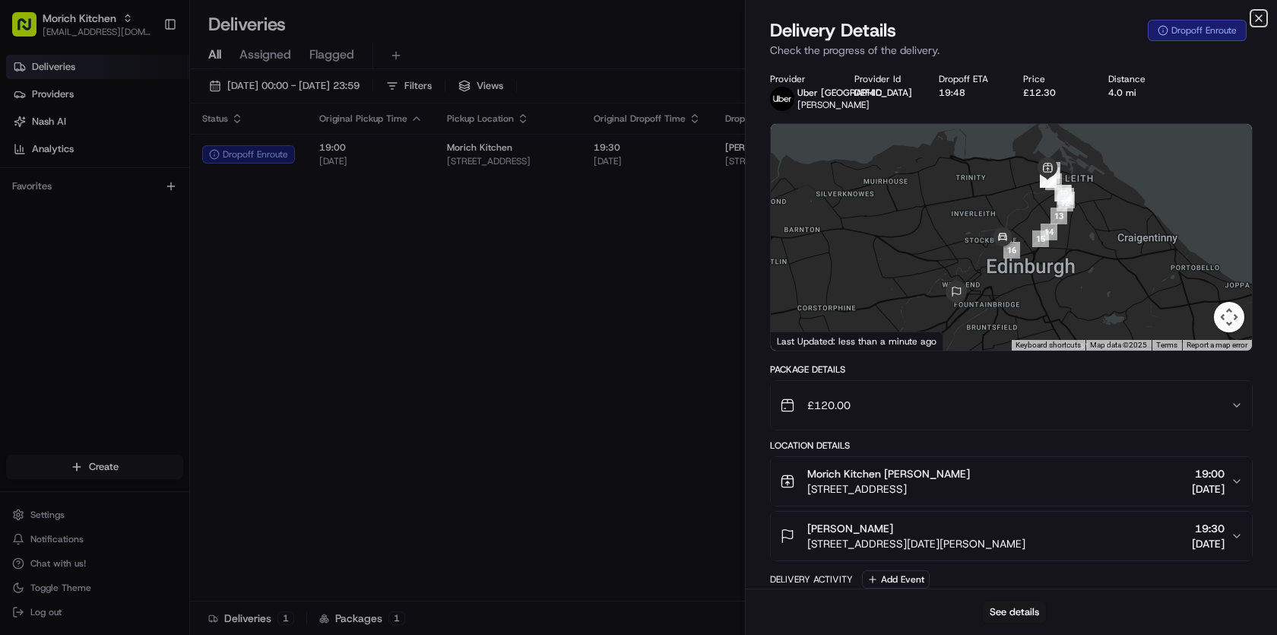
click at [1261, 18] on icon "button" at bounding box center [1259, 18] width 12 height 12
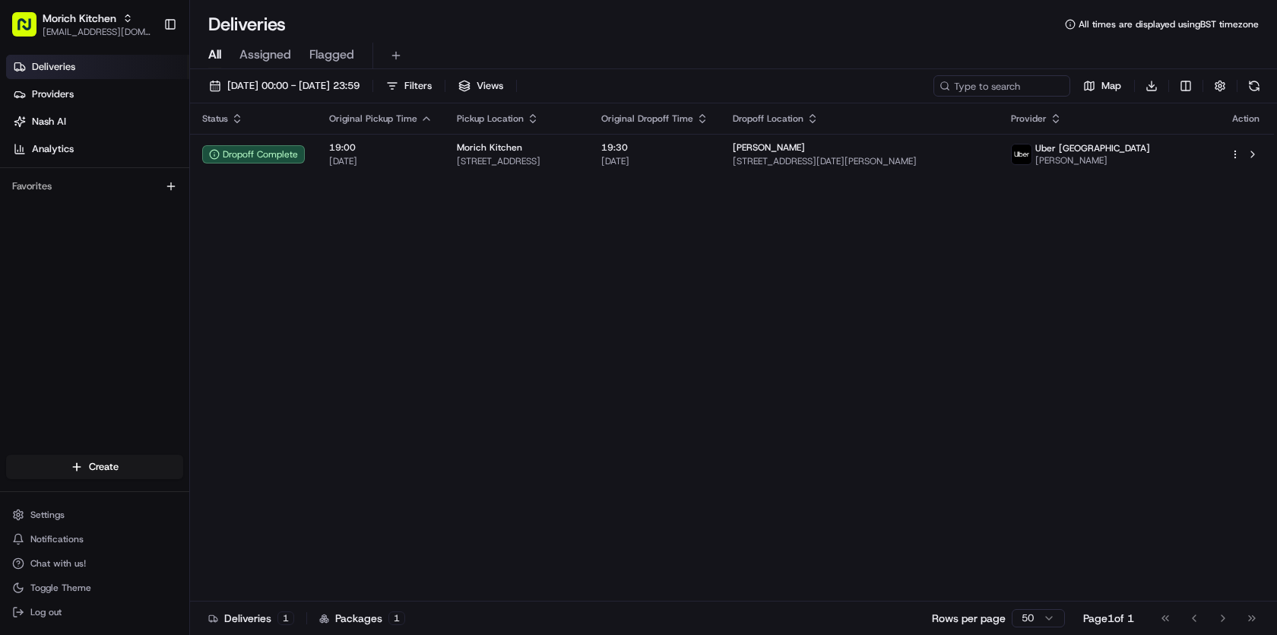
click at [945, 234] on div "Status Original Pickup Time Pickup Location Original Dropoff Time Dropoff Locat…" at bounding box center [732, 352] width 1084 height 498
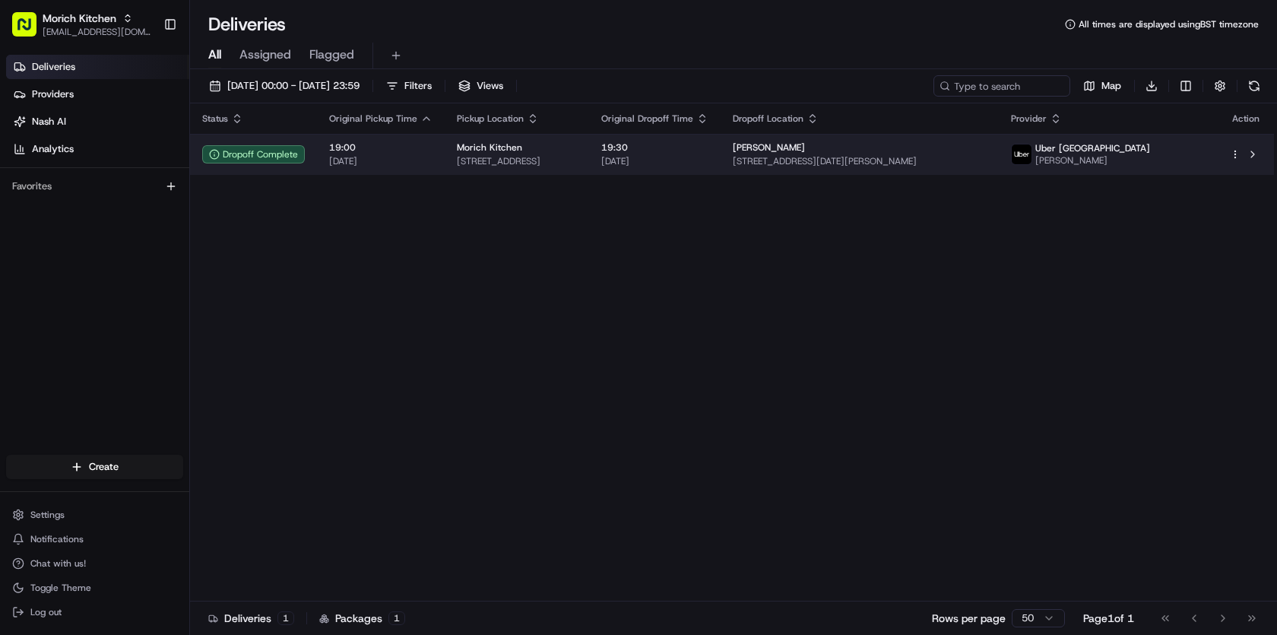
click at [938, 163] on span "[STREET_ADDRESS][DATE][PERSON_NAME]" at bounding box center [860, 161] width 254 height 12
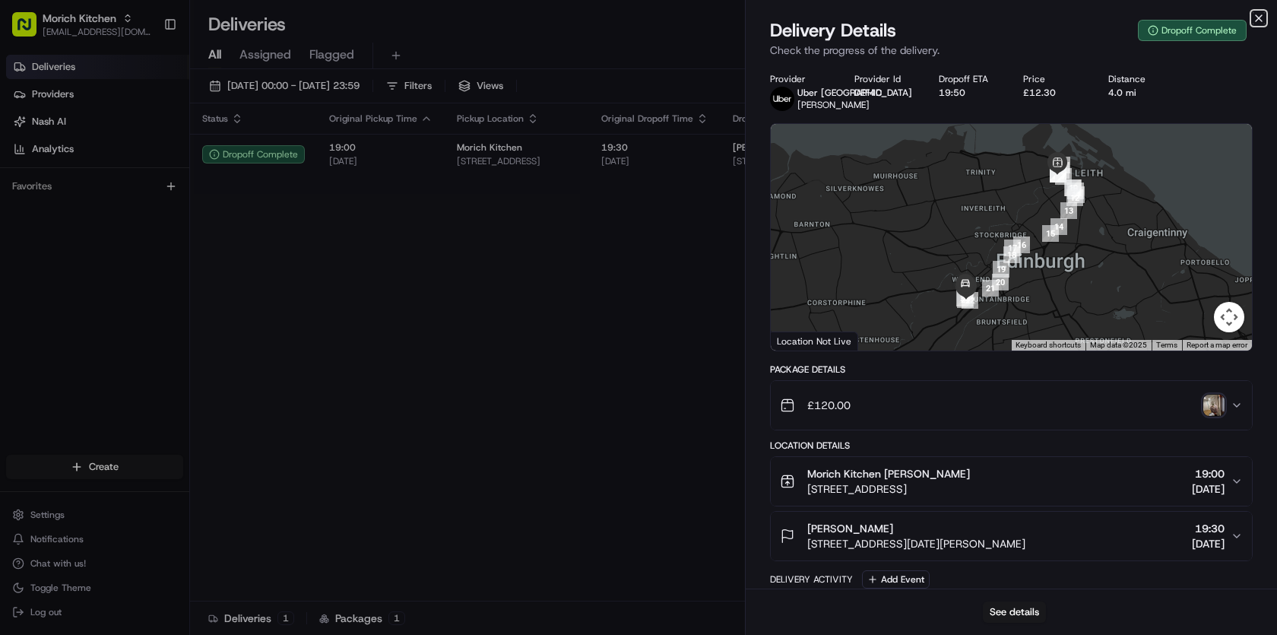
click at [1257, 19] on icon "button" at bounding box center [1259, 18] width 6 height 6
